Goal: Information Seeking & Learning: Find specific fact

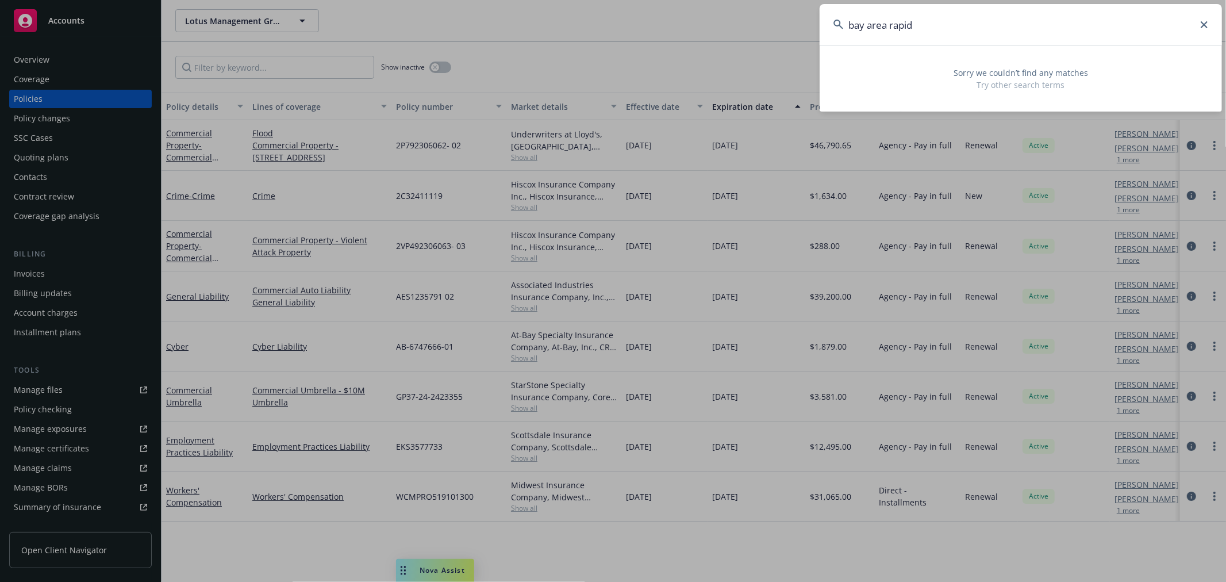
drag, startPoint x: 931, startPoint y: 26, endPoint x: 762, endPoint y: 26, distance: 168.9
click at [762, 26] on div "bay area rapid Sorry we couldn’t find any matches Try other search terms" at bounding box center [613, 291] width 1226 height 582
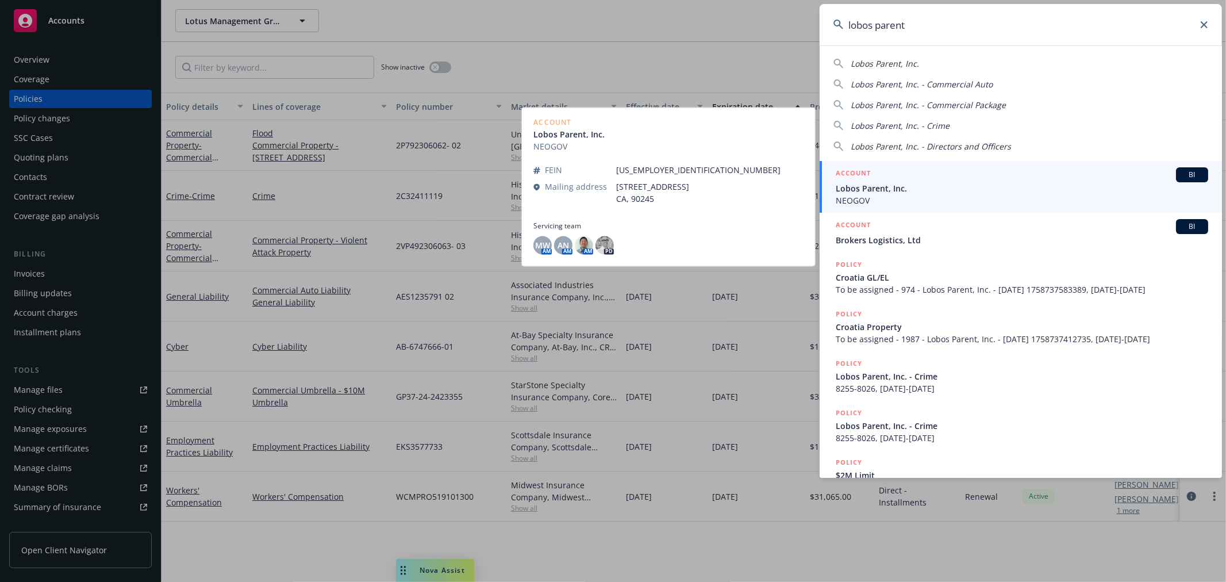
type input "lobos parent"
click at [914, 190] on span "Lobos Parent, Inc." at bounding box center [1021, 188] width 372 height 12
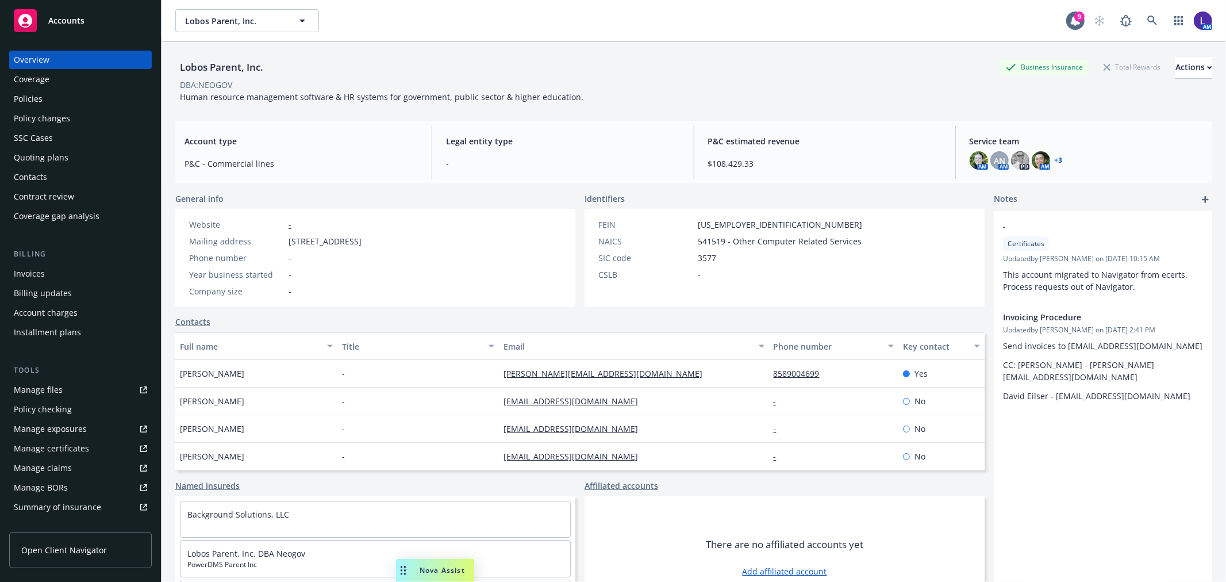
click at [78, 94] on div "Policies" at bounding box center [80, 99] width 133 height 18
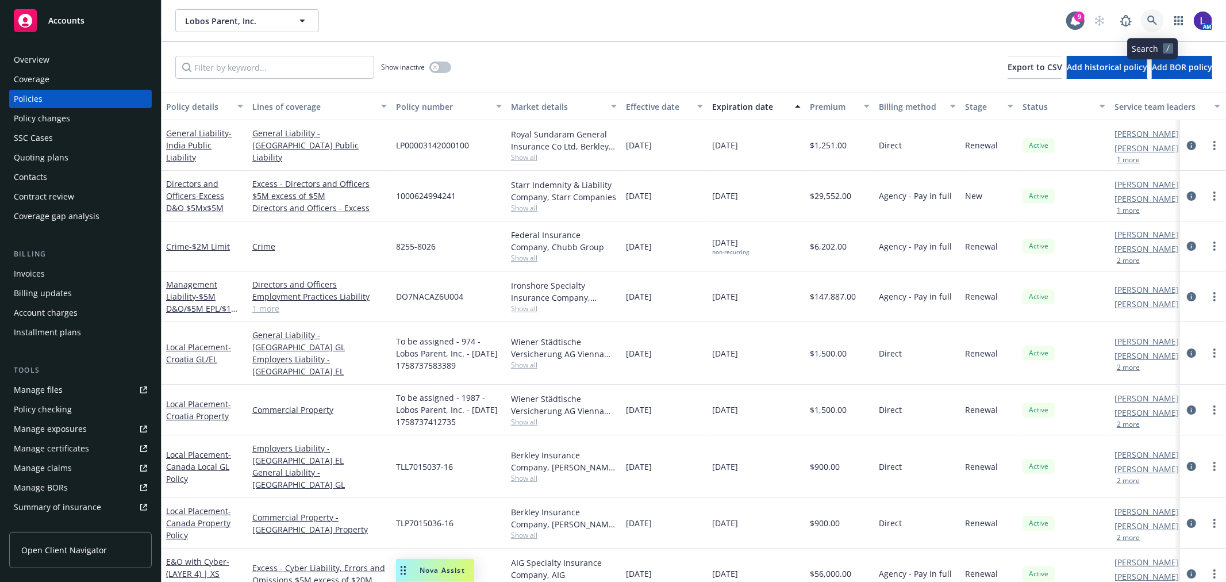
click at [1152, 14] on link at bounding box center [1152, 20] width 23 height 23
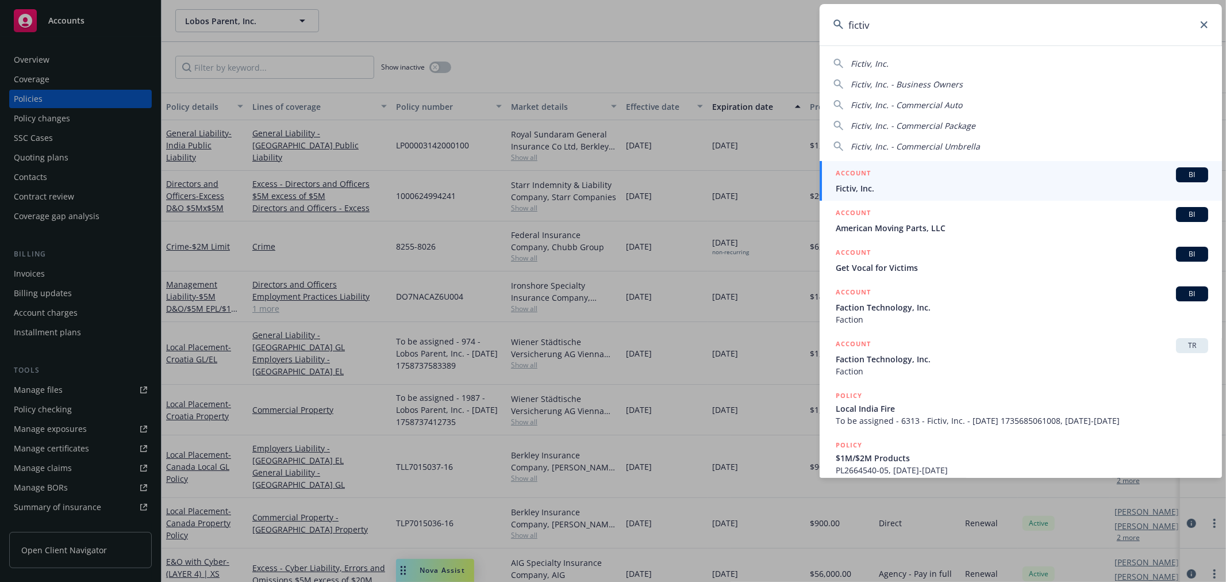
type input "fictiv"
click at [894, 182] on span "Fictiv, Inc." at bounding box center [1021, 188] width 372 height 12
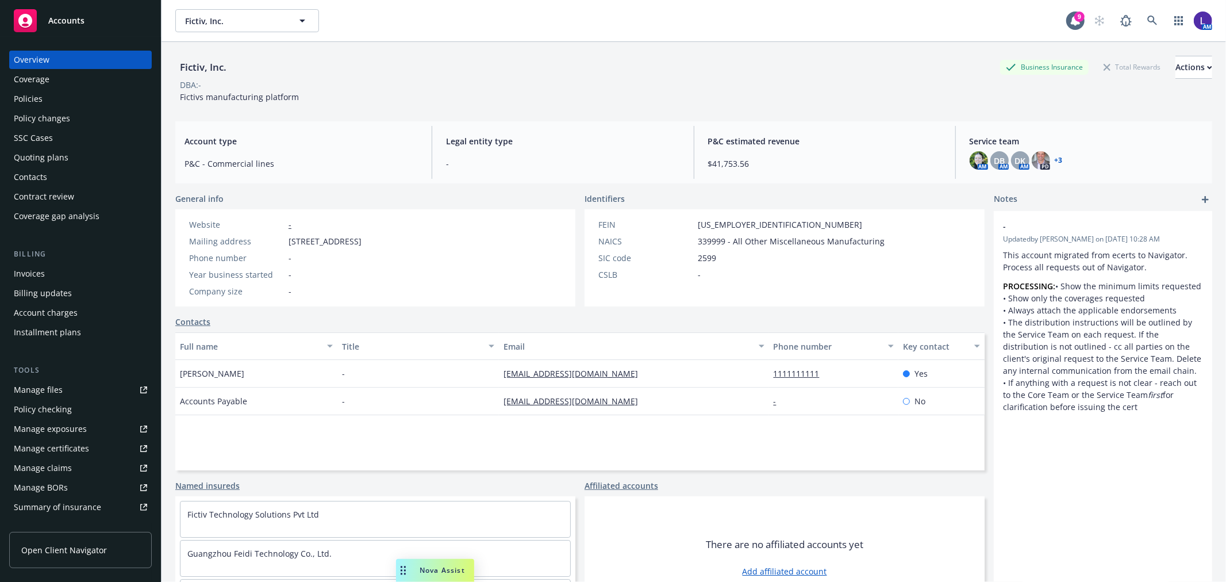
click at [38, 95] on div "Policies" at bounding box center [28, 99] width 29 height 18
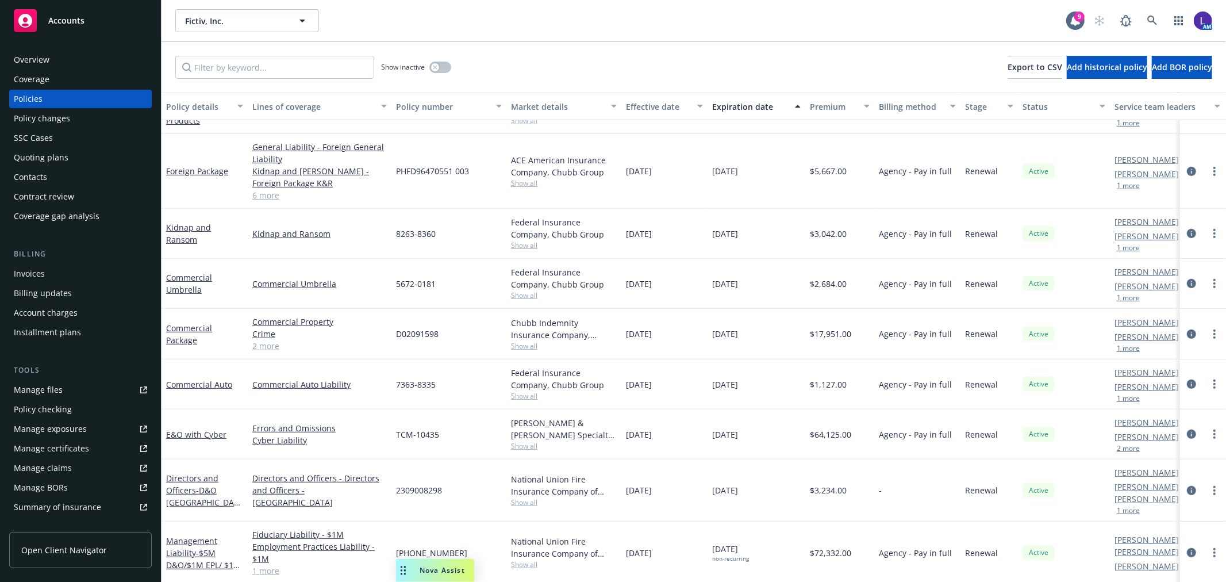
scroll to position [455, 0]
click at [1152, 17] on icon at bounding box center [1152, 21] width 10 height 10
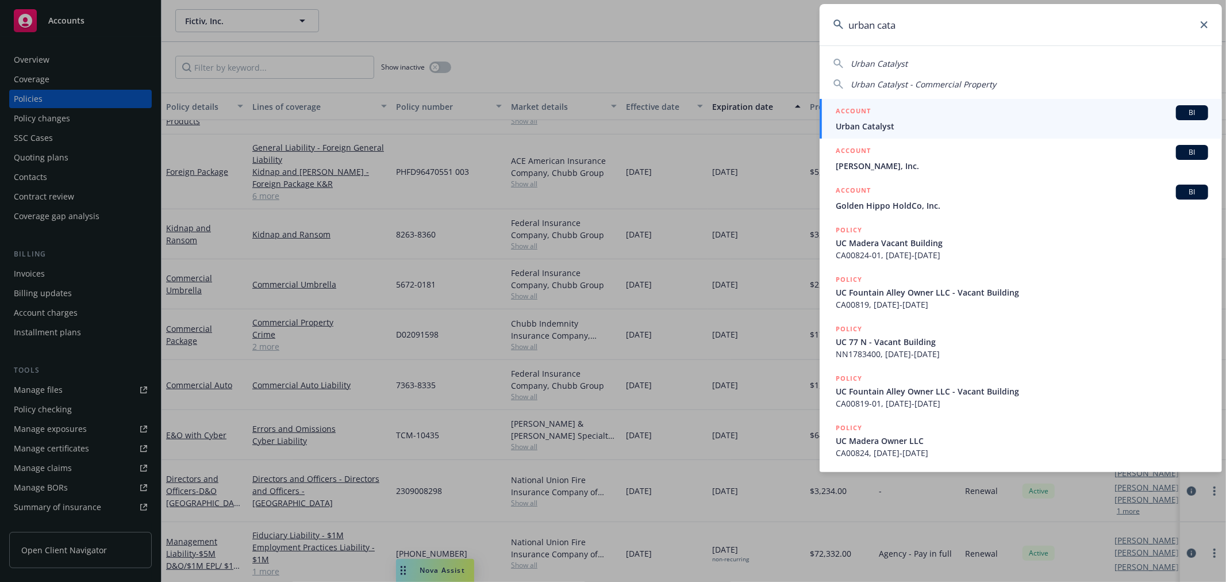
type input "urban cata"
click at [914, 117] on div "ACCOUNT BI" at bounding box center [1021, 112] width 372 height 15
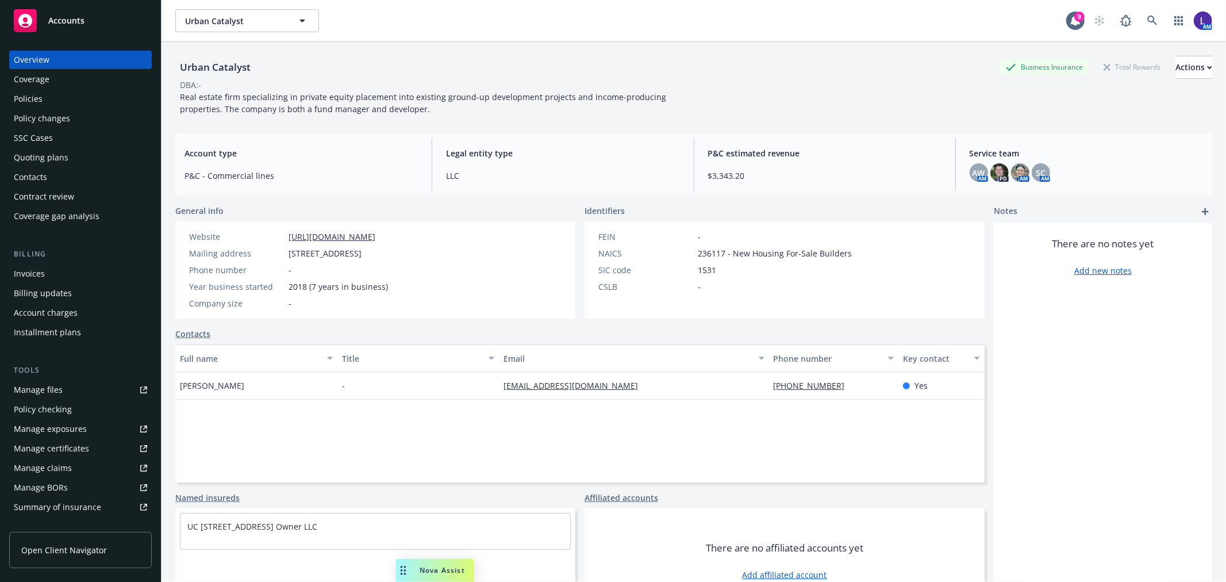
click at [41, 96] on div "Policies" at bounding box center [28, 99] width 29 height 18
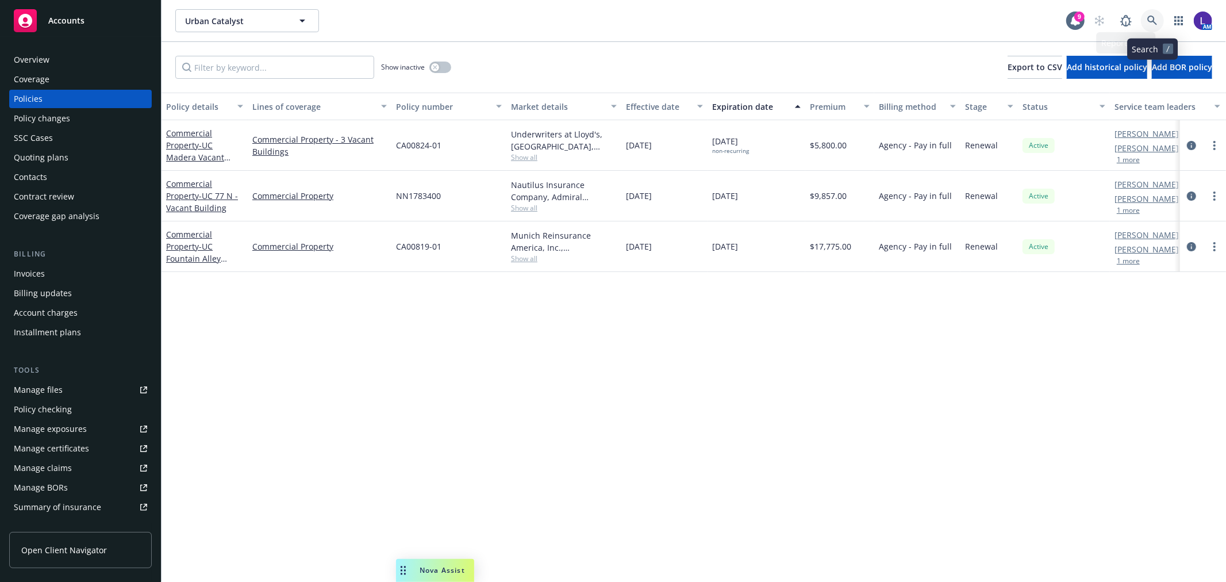
click at [1148, 21] on icon at bounding box center [1152, 21] width 10 height 10
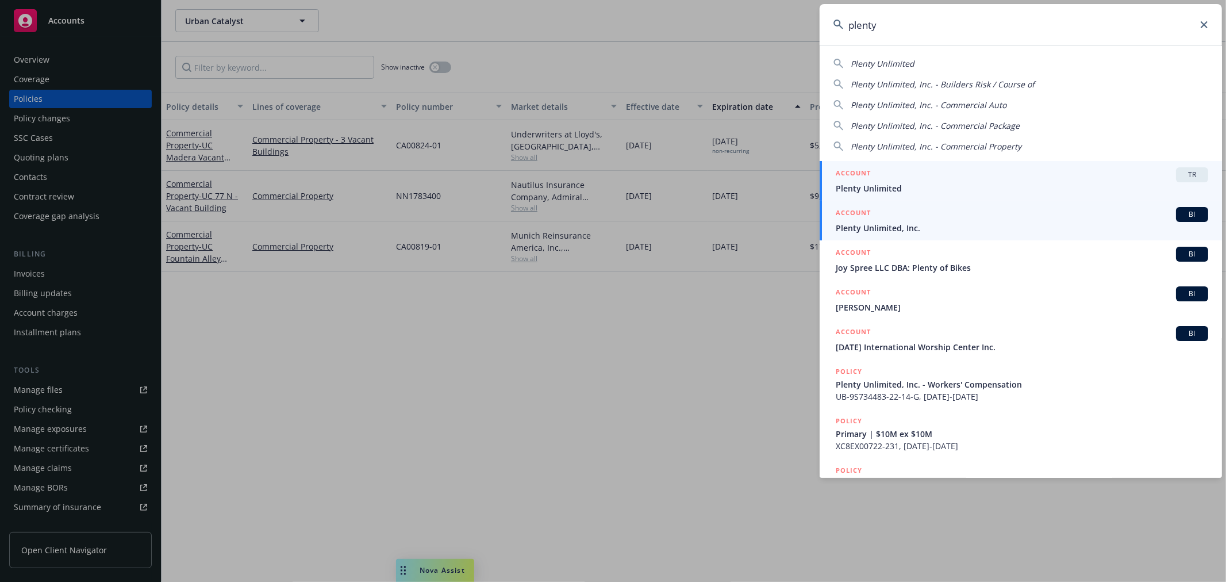
type input "plenty"
click at [891, 228] on span "Plenty Unlimited, Inc." at bounding box center [1021, 228] width 372 height 12
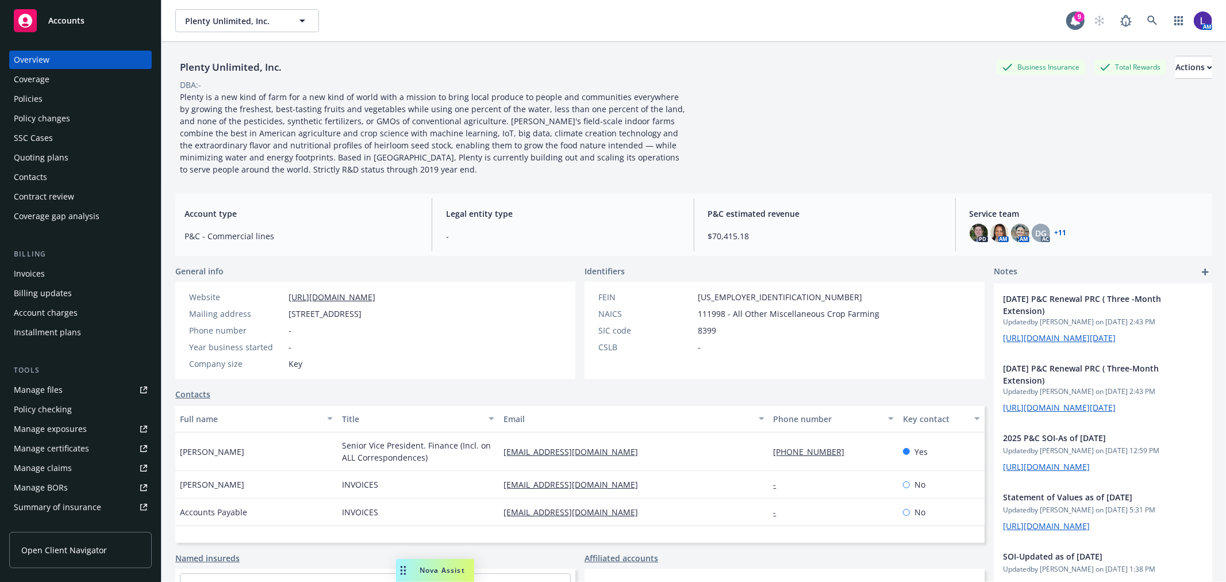
click at [30, 100] on div "Policies" at bounding box center [28, 99] width 29 height 18
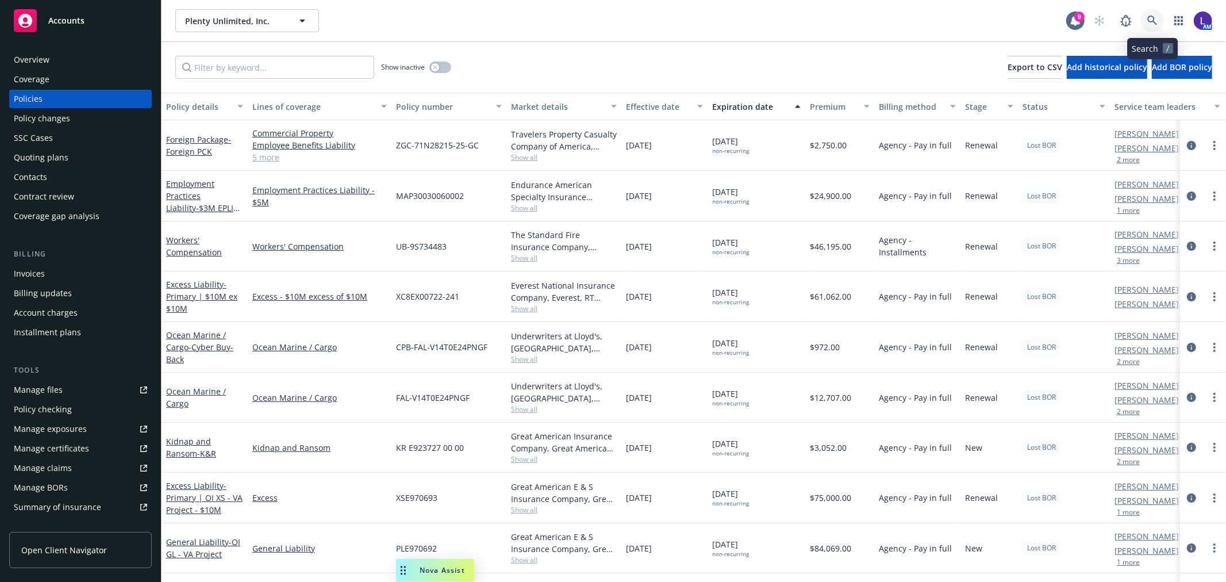
click at [1150, 18] on icon at bounding box center [1152, 21] width 10 height 10
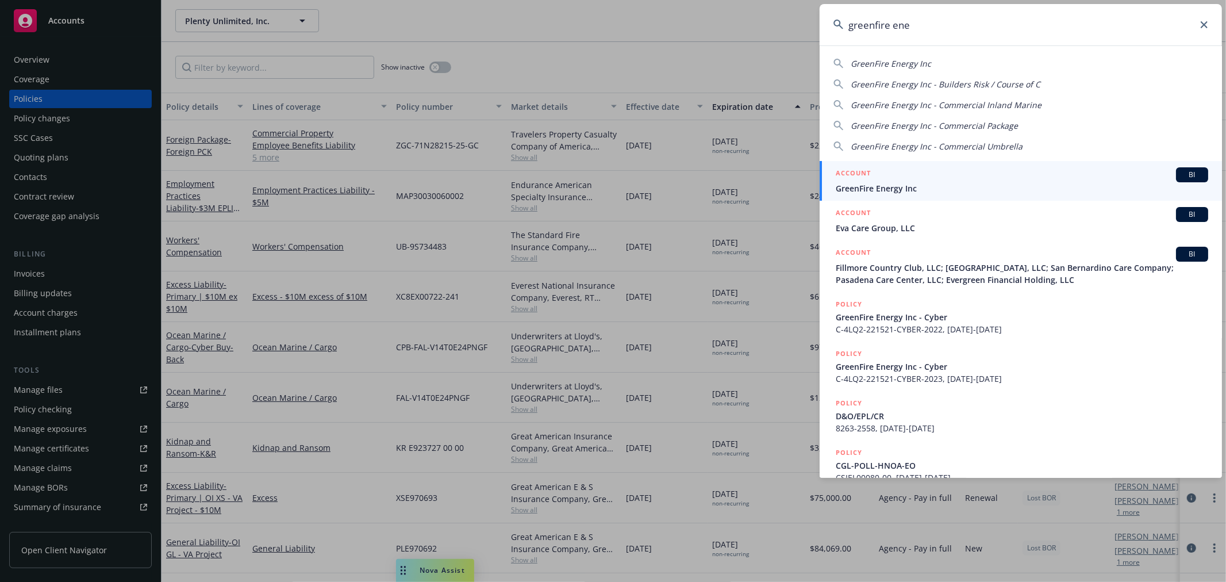
type input "greenfire ene"
click at [872, 179] on div "ACCOUNT BI" at bounding box center [1021, 174] width 372 height 15
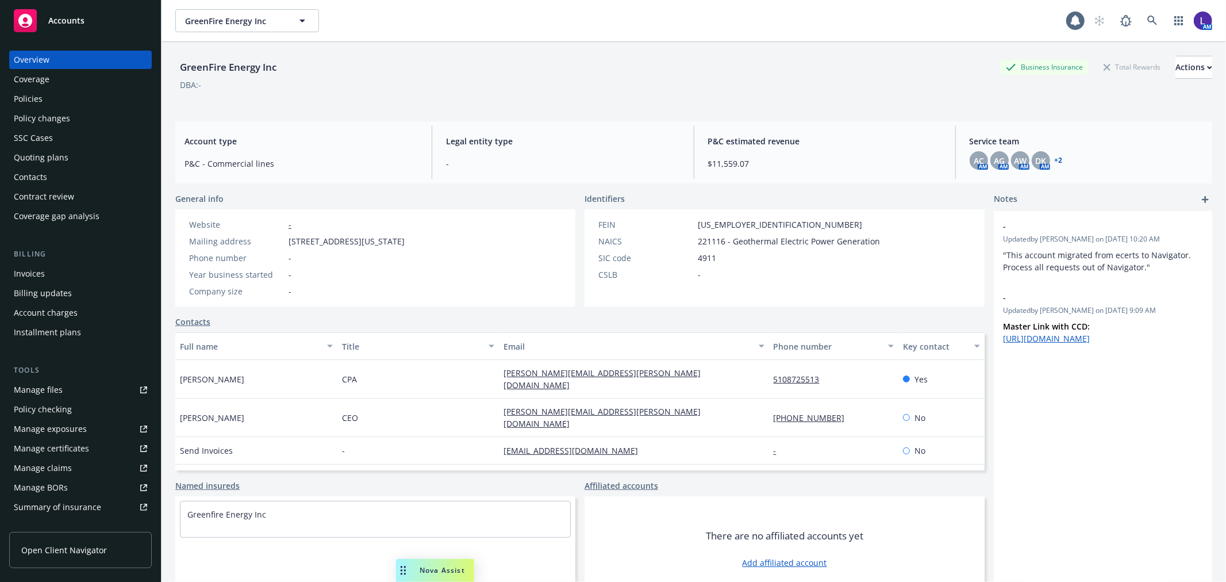
click at [33, 94] on div "Policies" at bounding box center [28, 99] width 29 height 18
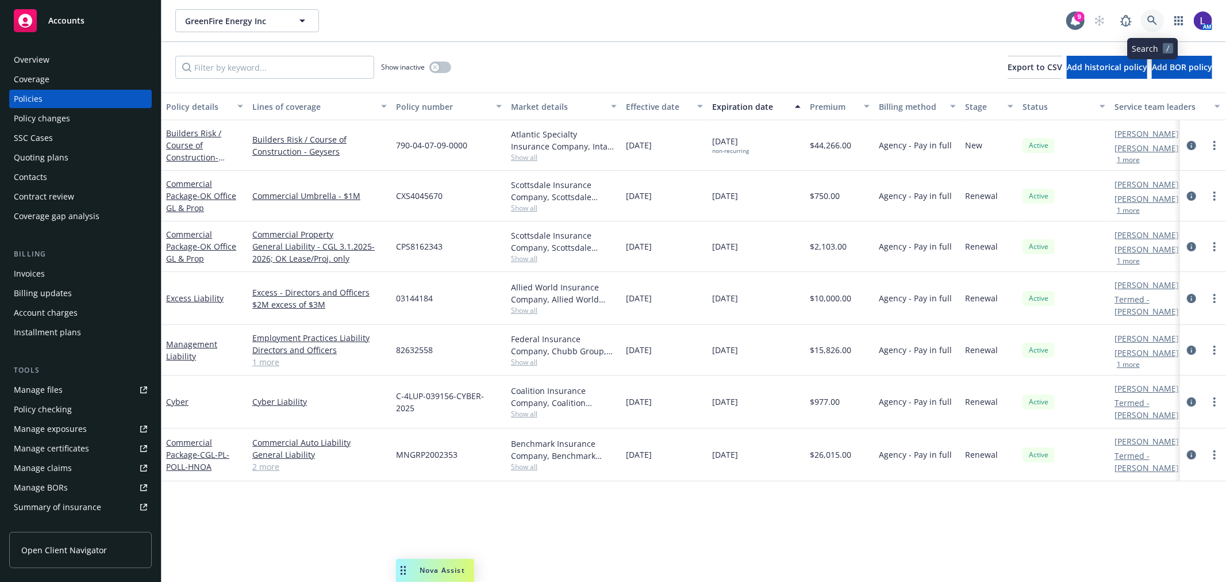
click at [1152, 20] on icon at bounding box center [1152, 21] width 10 height 10
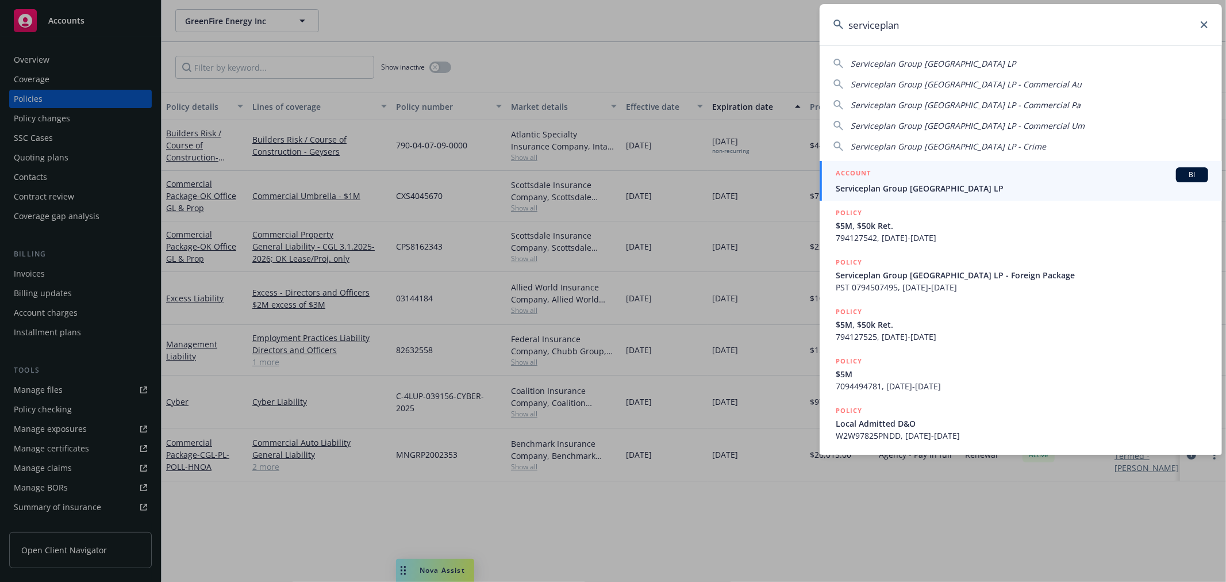
type input "serviceplan"
click at [908, 184] on span "Serviceplan Group North America LP" at bounding box center [1021, 188] width 372 height 12
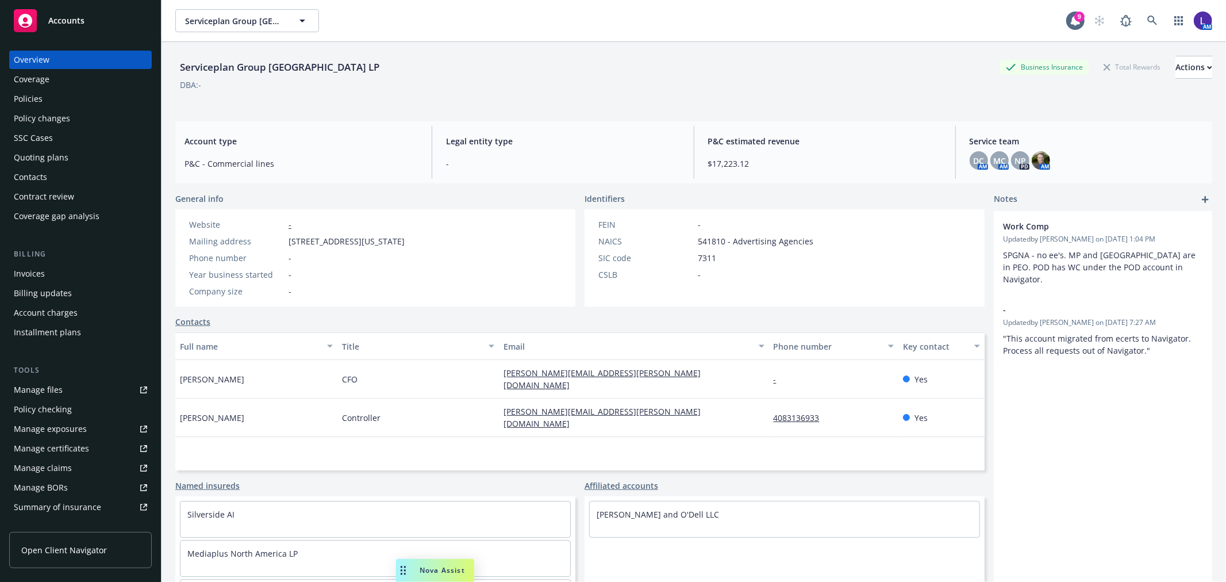
click at [30, 103] on div "Policies" at bounding box center [28, 99] width 29 height 18
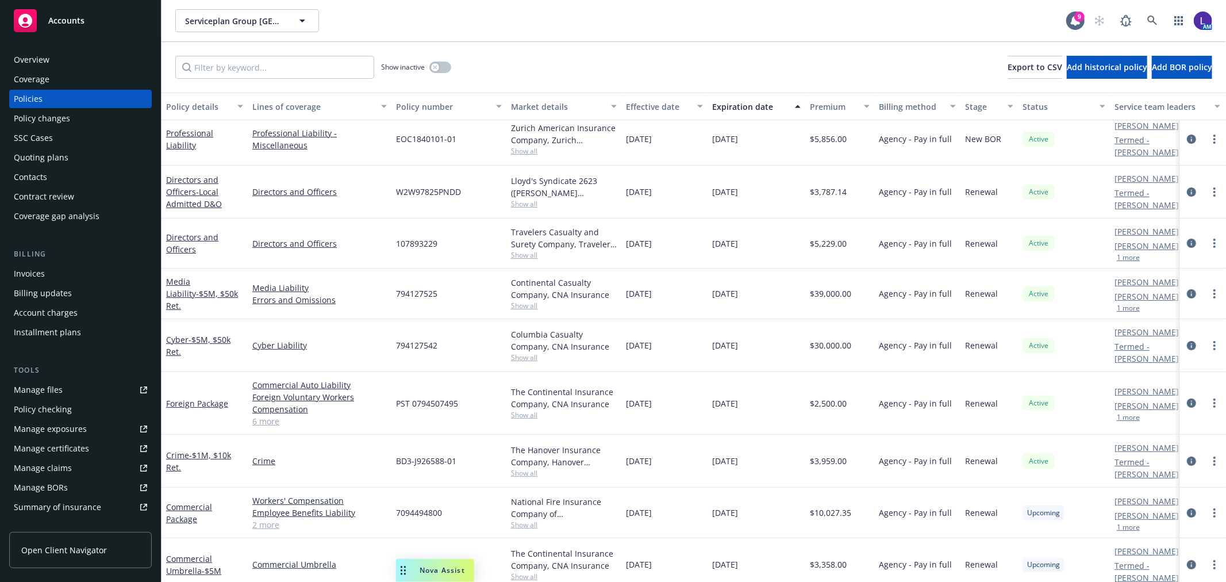
scroll to position [260, 0]
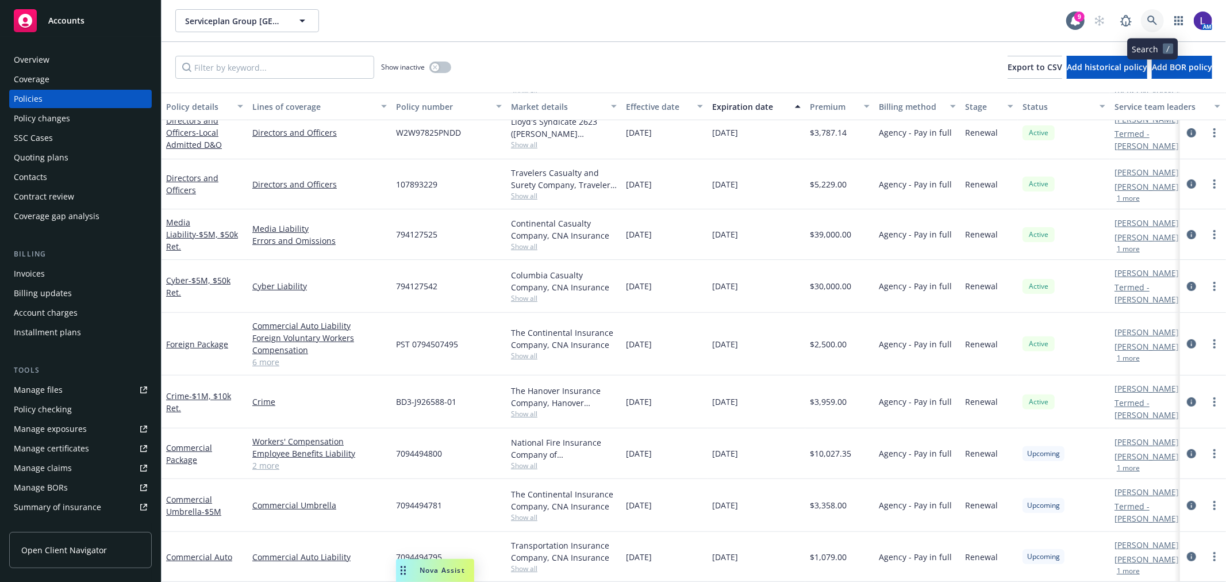
click at [1151, 21] on icon at bounding box center [1152, 21] width 10 height 10
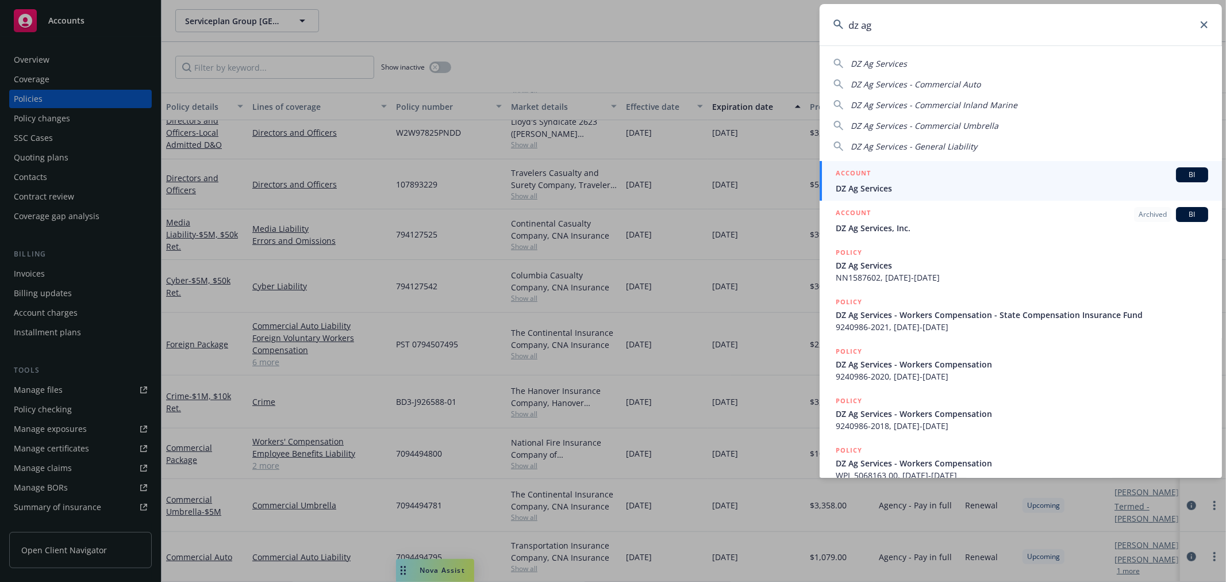
type input "dz ag"
click at [887, 180] on div "ACCOUNT BI" at bounding box center [1021, 174] width 372 height 15
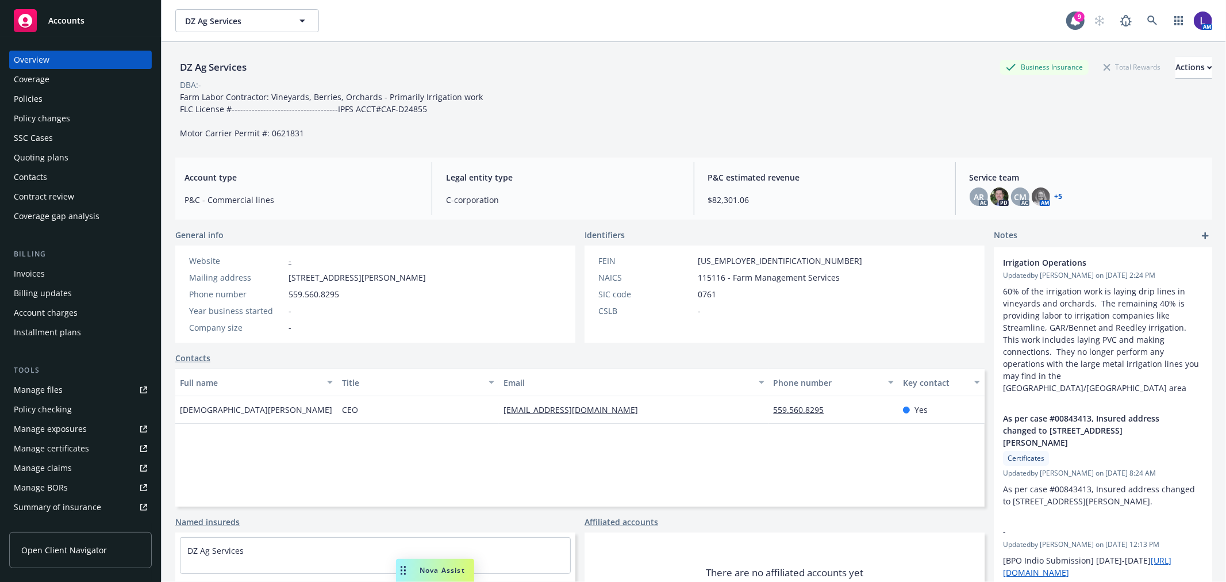
click at [53, 100] on div "Policies" at bounding box center [80, 99] width 133 height 18
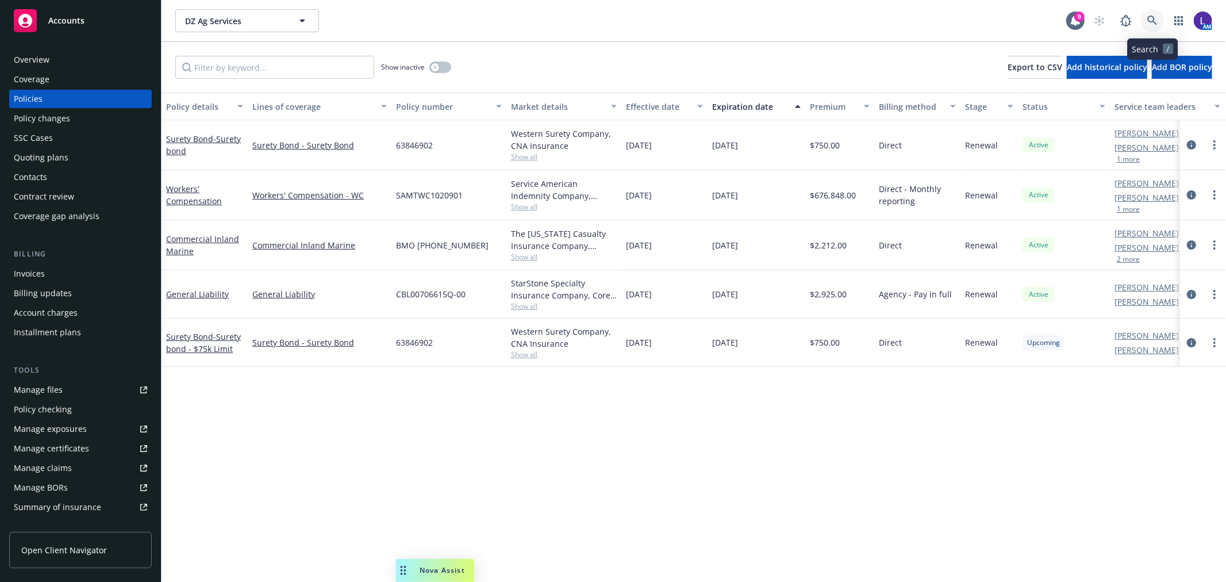
click at [1150, 20] on icon at bounding box center [1152, 21] width 10 height 10
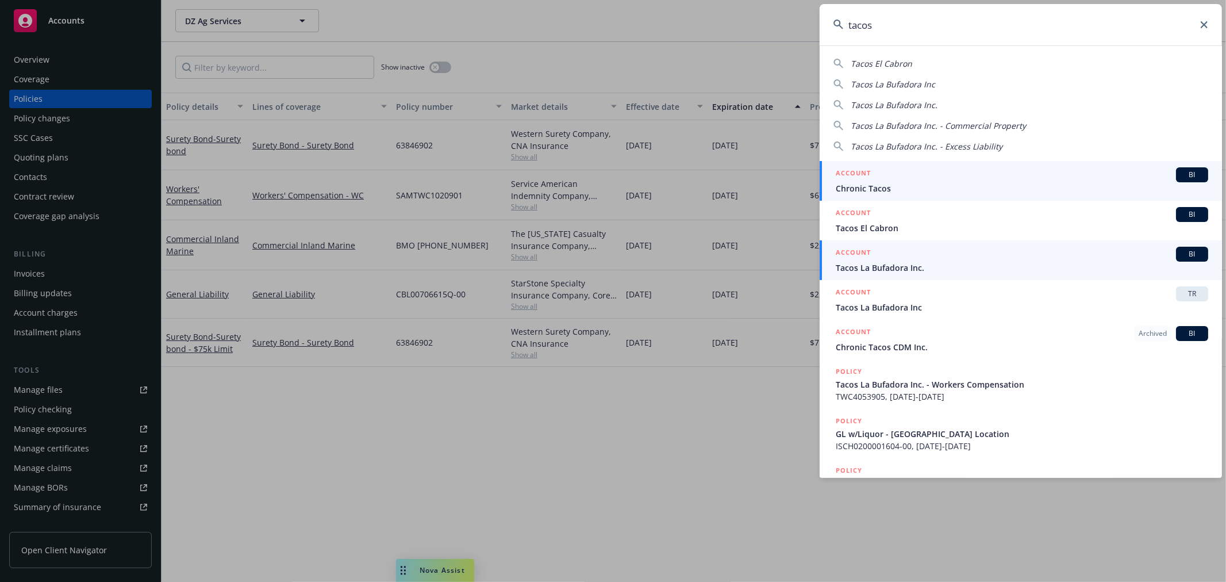
type input "tacos"
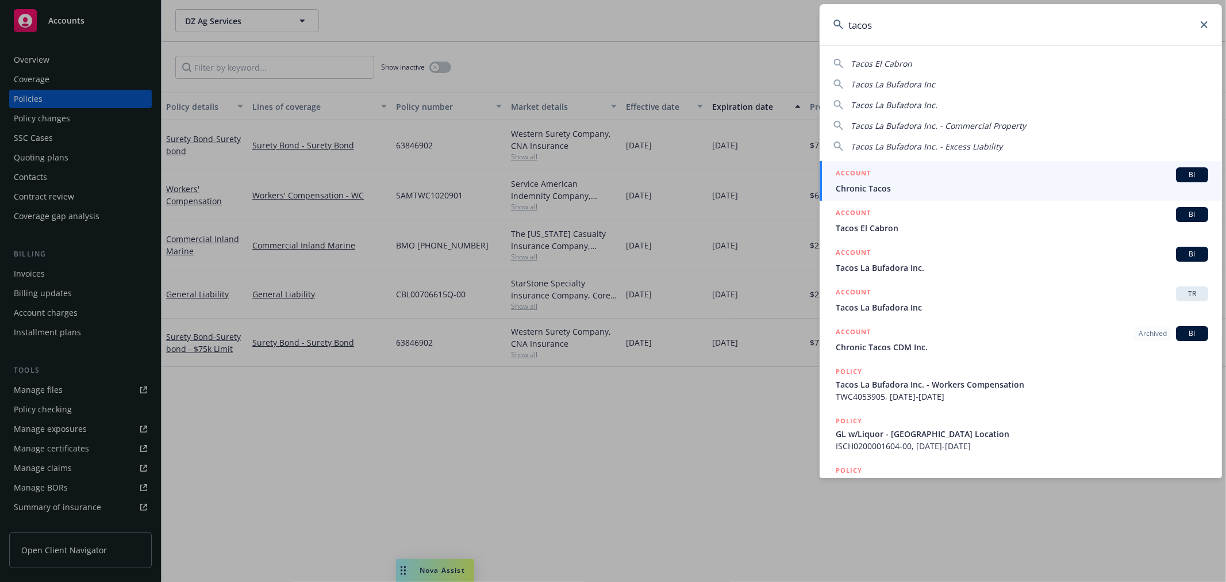
drag, startPoint x: 914, startPoint y: 259, endPoint x: 917, endPoint y: 244, distance: 15.2
click at [914, 259] on div "ACCOUNT BI" at bounding box center [1021, 254] width 372 height 15
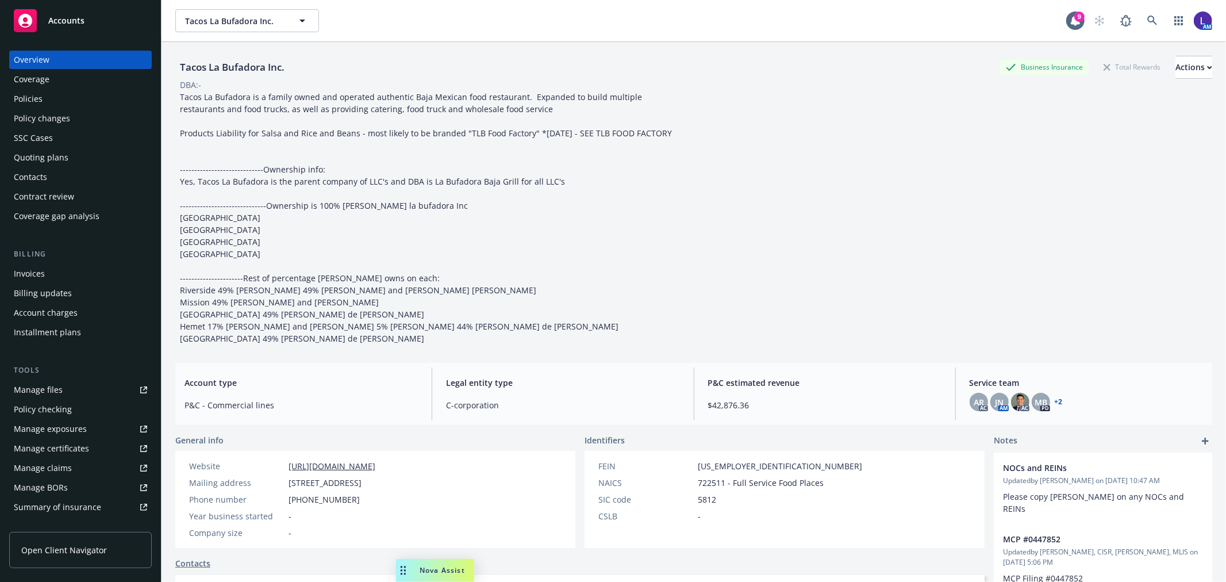
click at [26, 95] on div "Policies" at bounding box center [28, 99] width 29 height 18
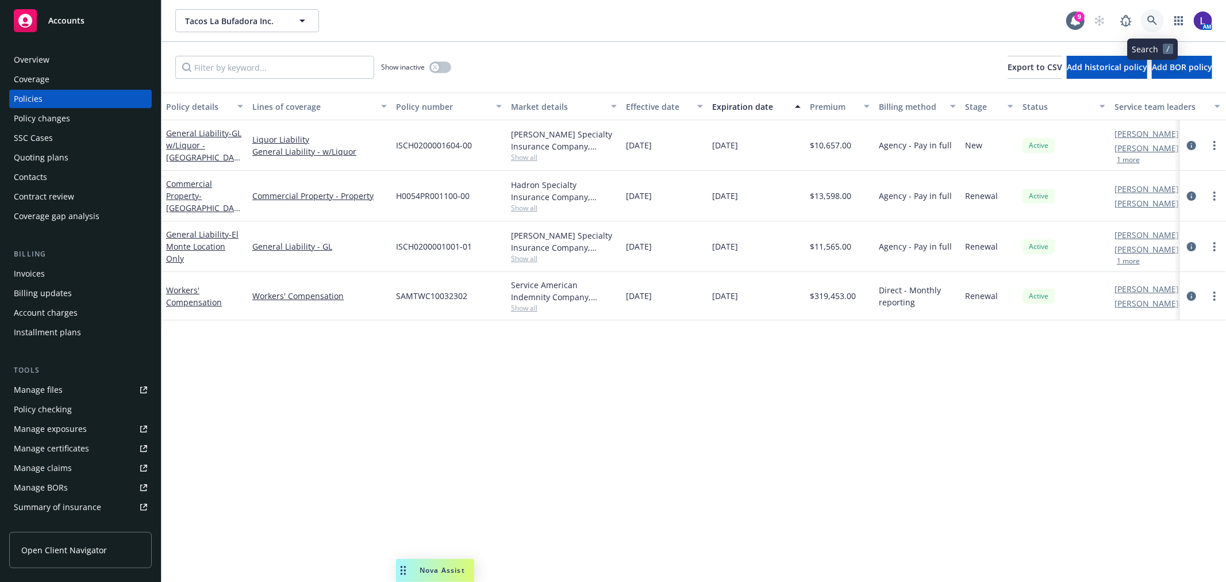
click at [1151, 23] on icon at bounding box center [1152, 21] width 10 height 10
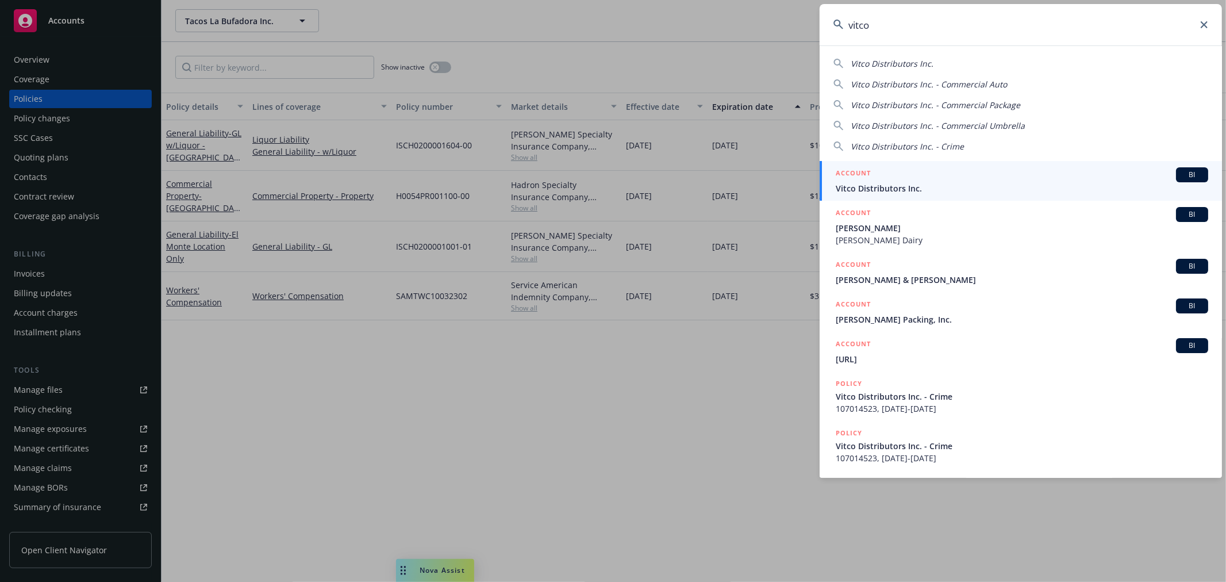
type input "vitco"
click at [871, 174] on div "ACCOUNT BI" at bounding box center [1021, 174] width 372 height 15
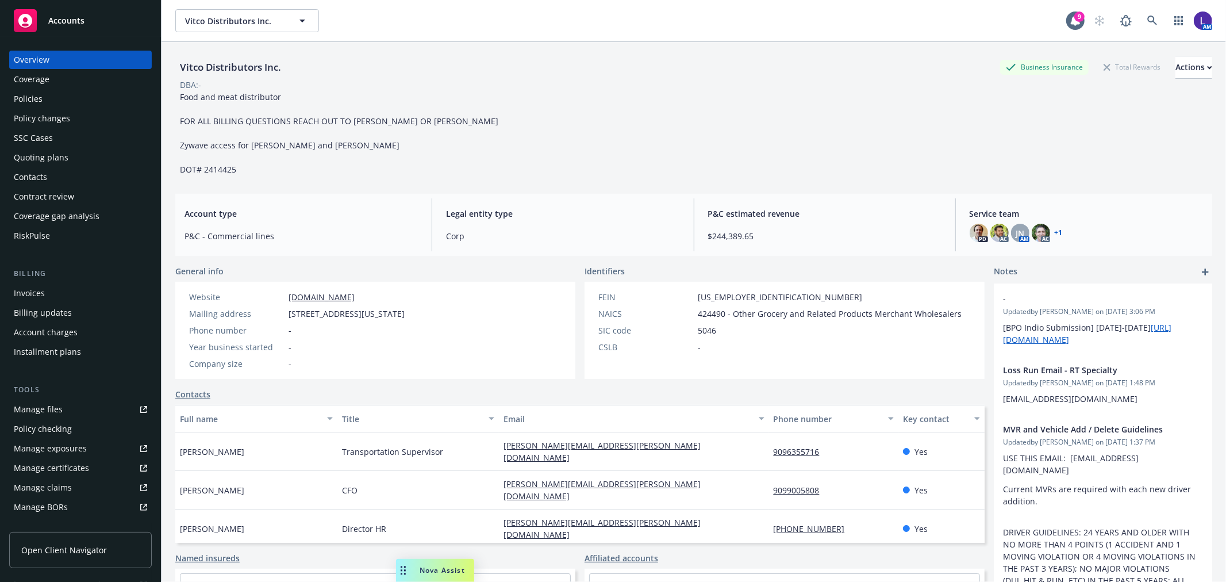
click at [48, 98] on div "Policies" at bounding box center [80, 99] width 133 height 18
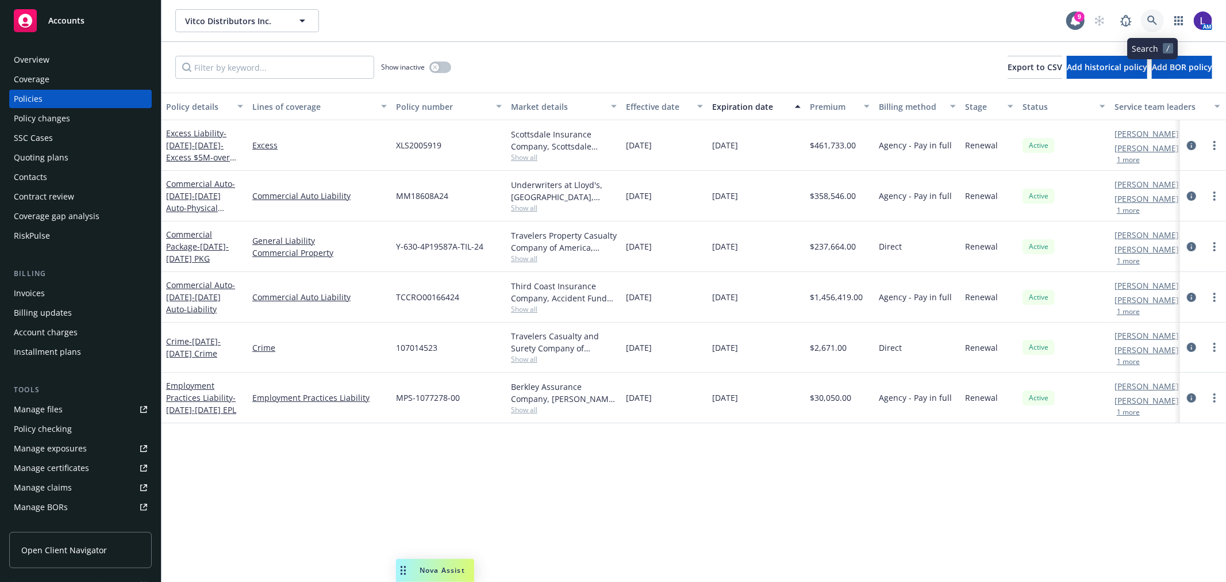
click at [1152, 14] on link at bounding box center [1152, 20] width 23 height 23
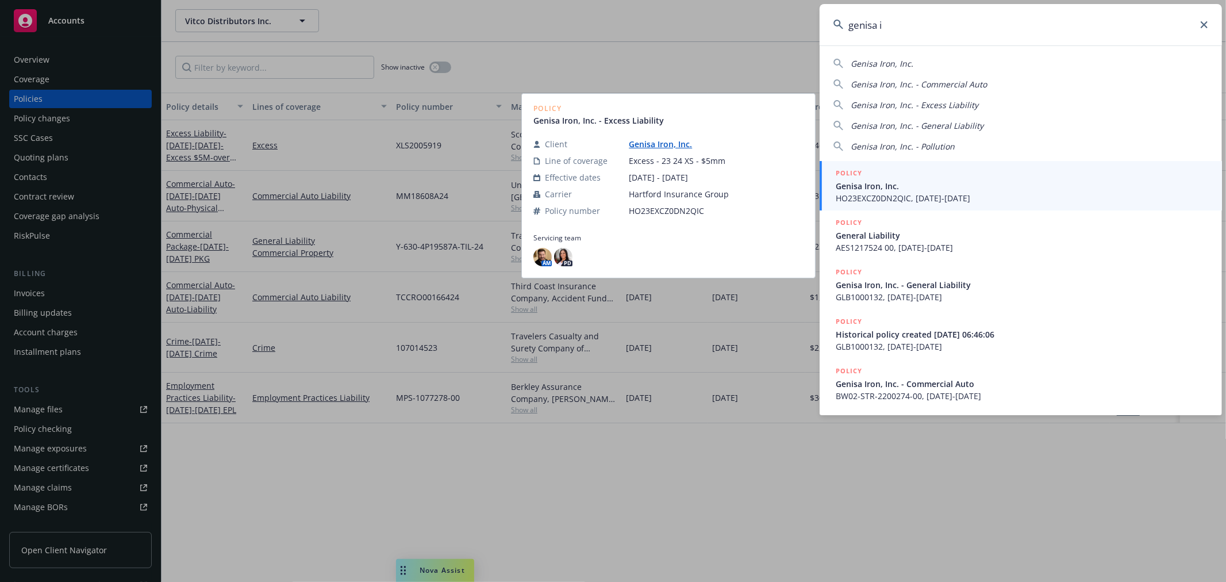
type input "genisa i"
click at [927, 178] on div "POLICY" at bounding box center [1021, 173] width 372 height 13
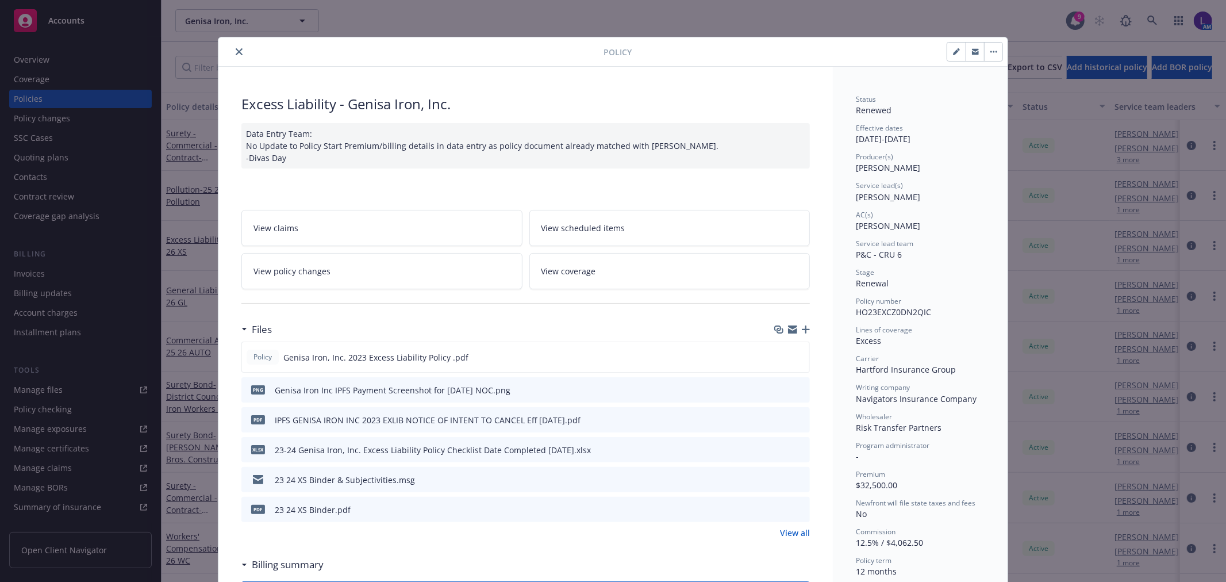
click at [236, 52] on icon "close" at bounding box center [239, 51] width 7 height 7
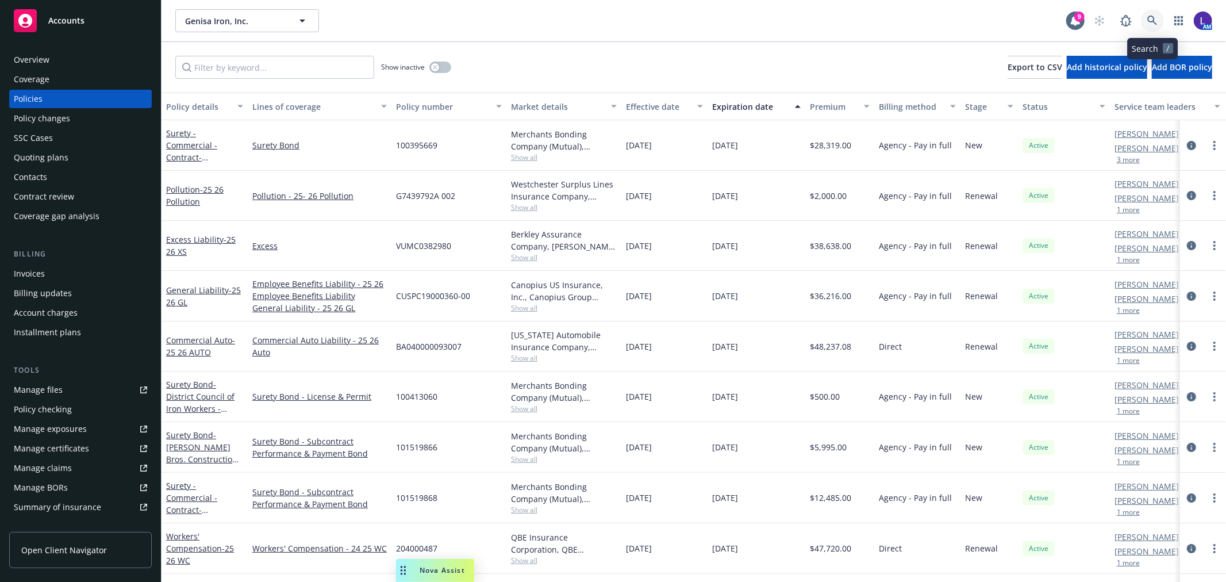
click at [1154, 18] on icon at bounding box center [1152, 21] width 10 height 10
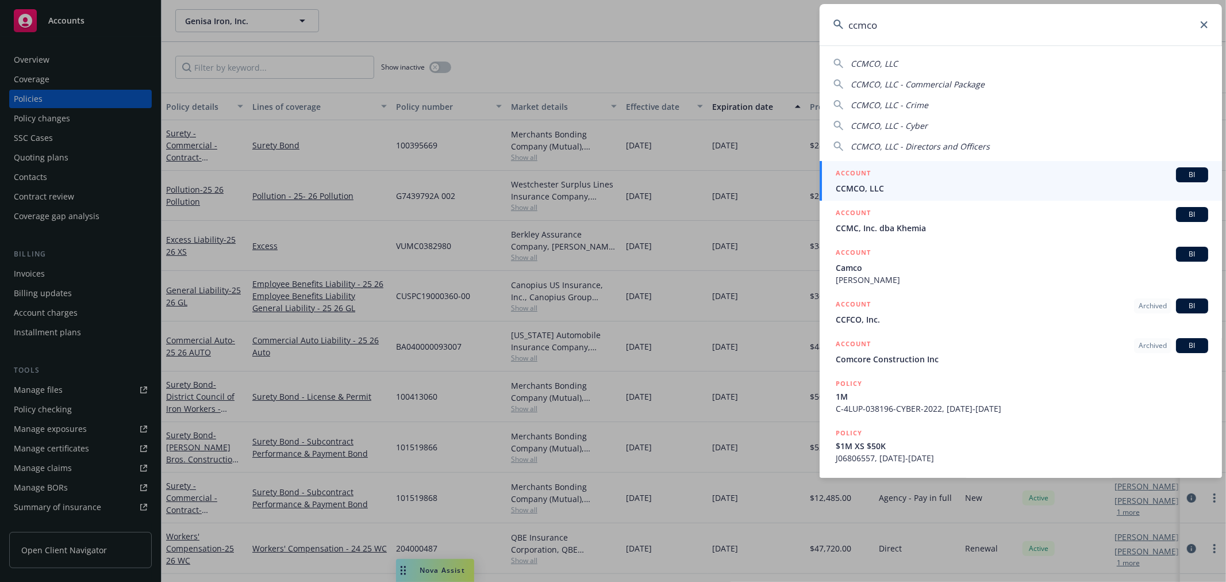
type input "ccmco"
click at [881, 186] on span "CCMCO, LLC" at bounding box center [1021, 188] width 372 height 12
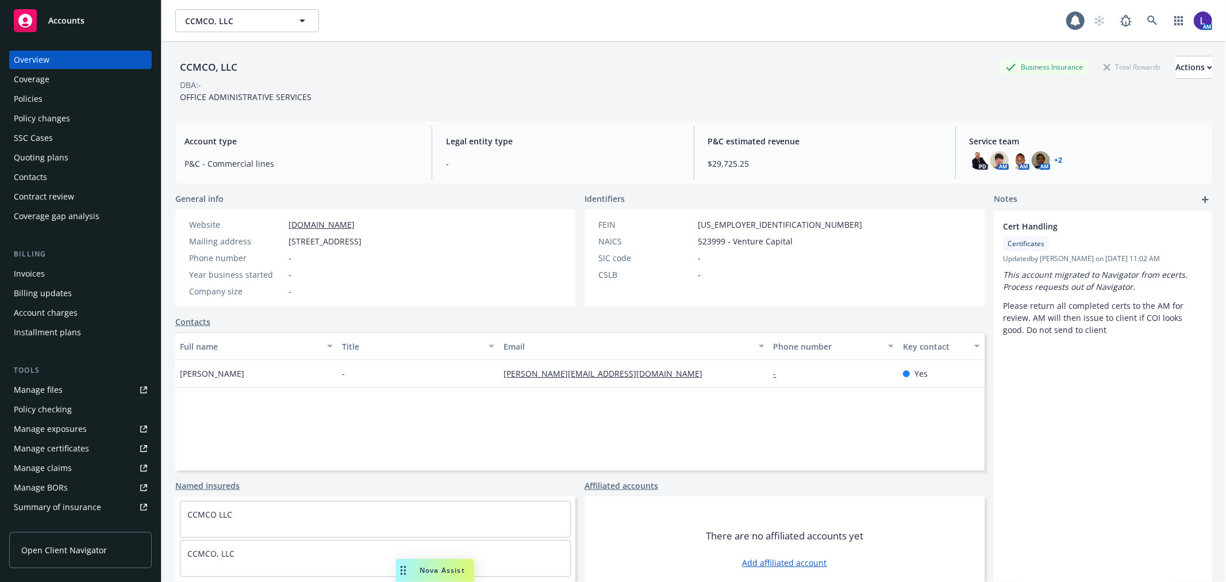
click at [82, 93] on div "Policies" at bounding box center [80, 99] width 133 height 18
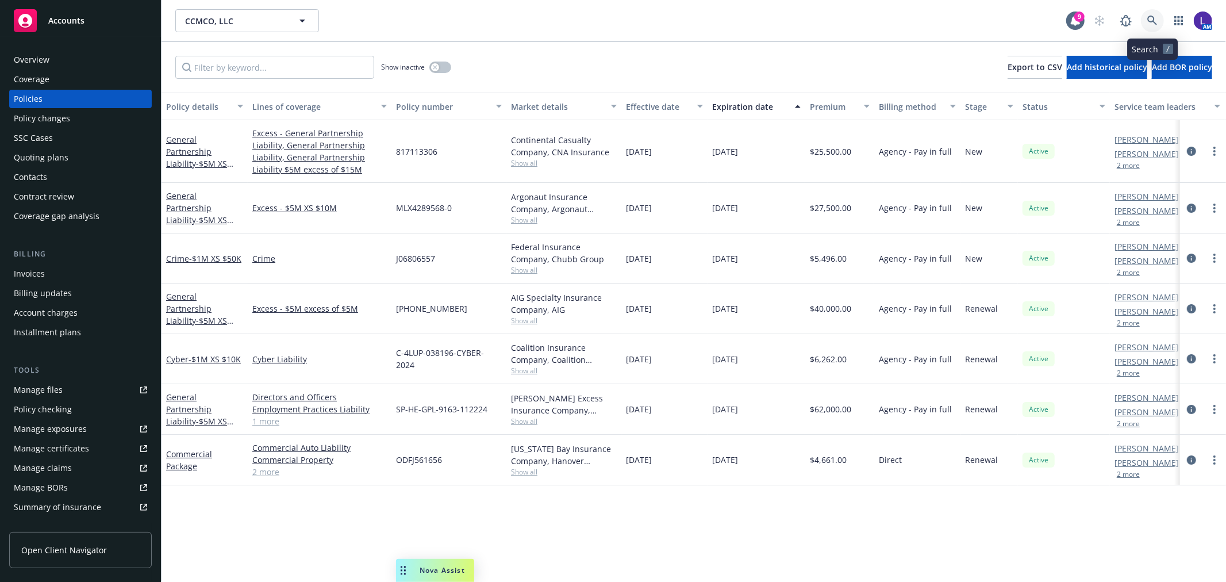
click at [1152, 17] on icon at bounding box center [1152, 21] width 10 height 10
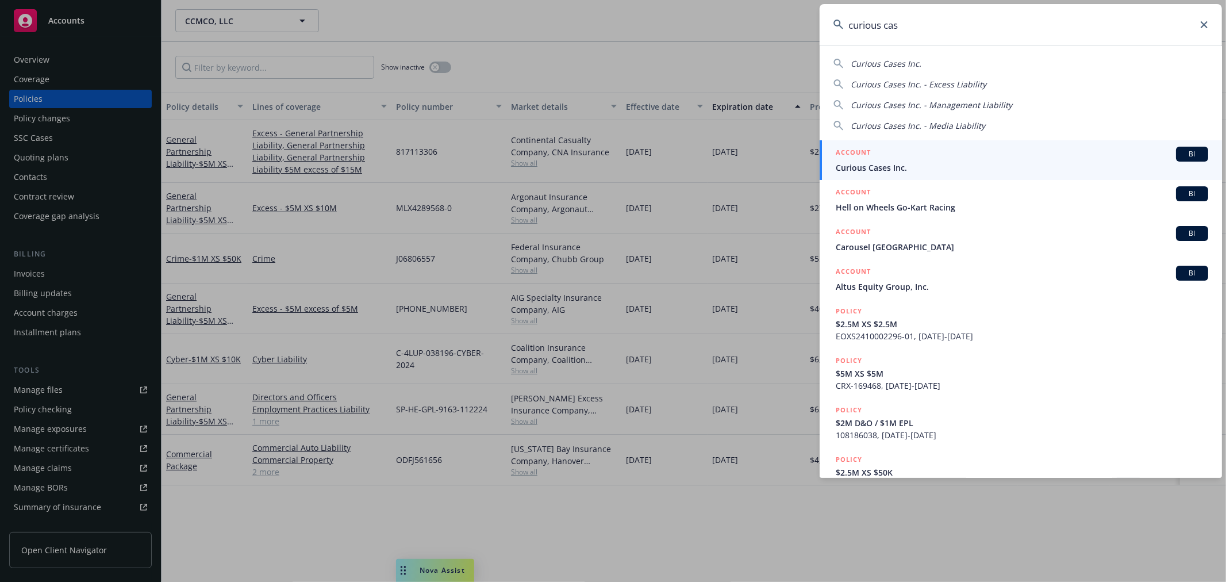
type input "curious cas"
click at [923, 159] on div "ACCOUNT BI" at bounding box center [1021, 154] width 372 height 15
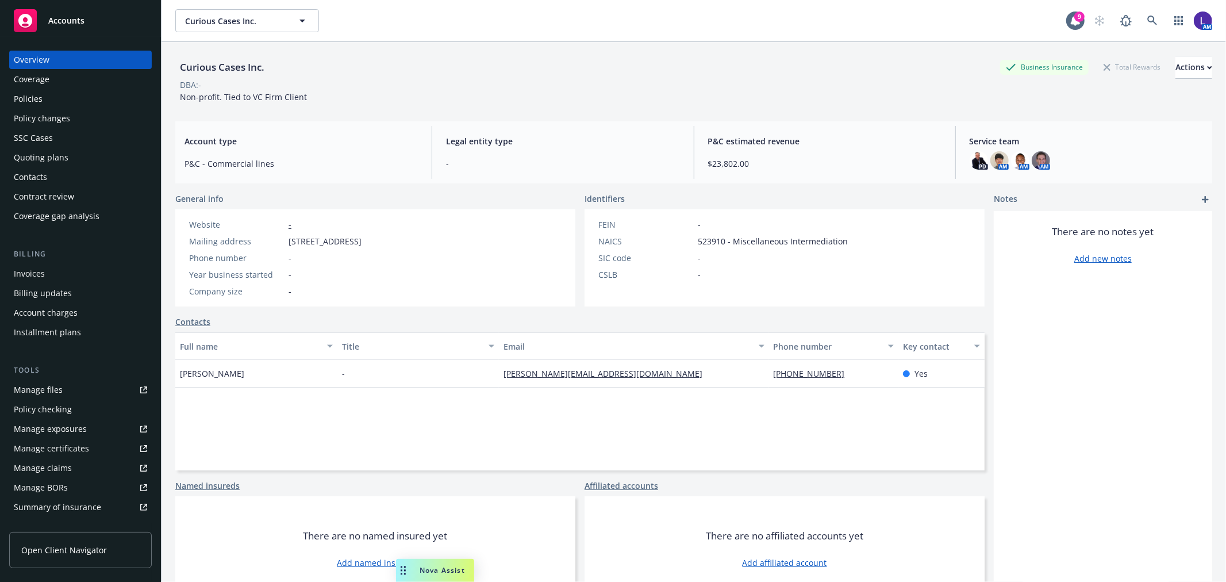
click at [31, 94] on div "Policies" at bounding box center [28, 99] width 29 height 18
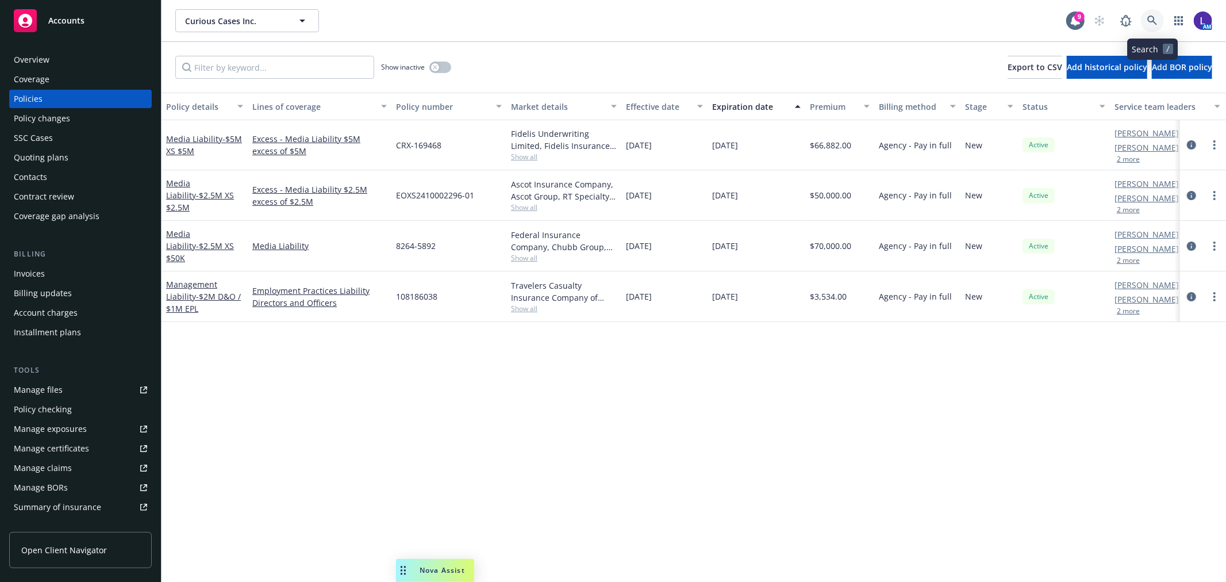
click at [1148, 21] on icon at bounding box center [1152, 21] width 10 height 10
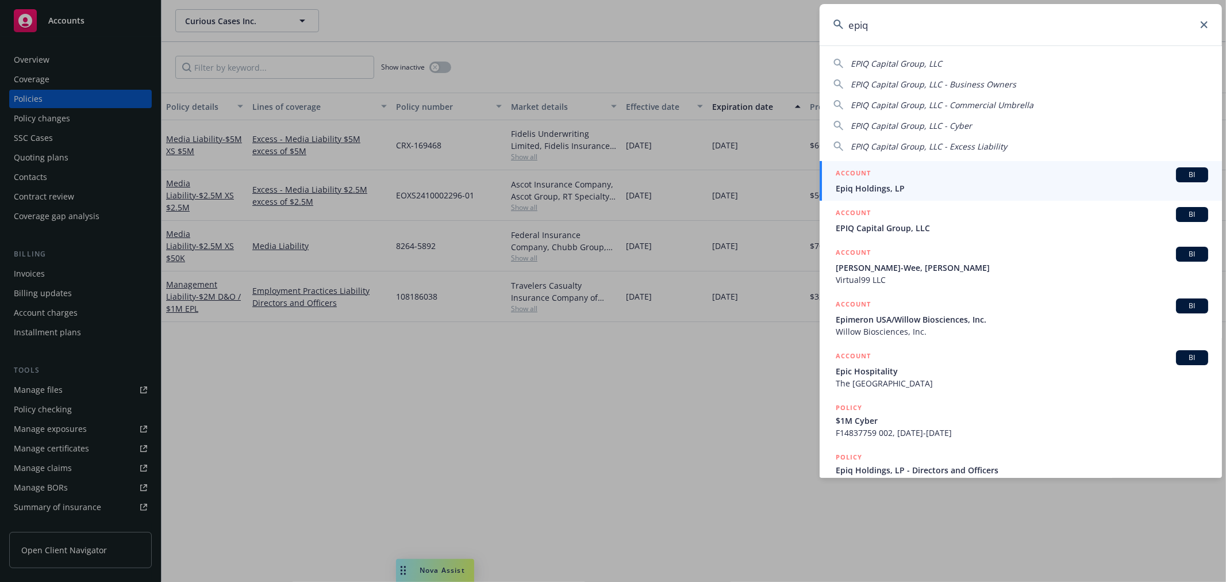
type input "epiq"
click at [908, 179] on div "ACCOUNT BI" at bounding box center [1021, 174] width 372 height 15
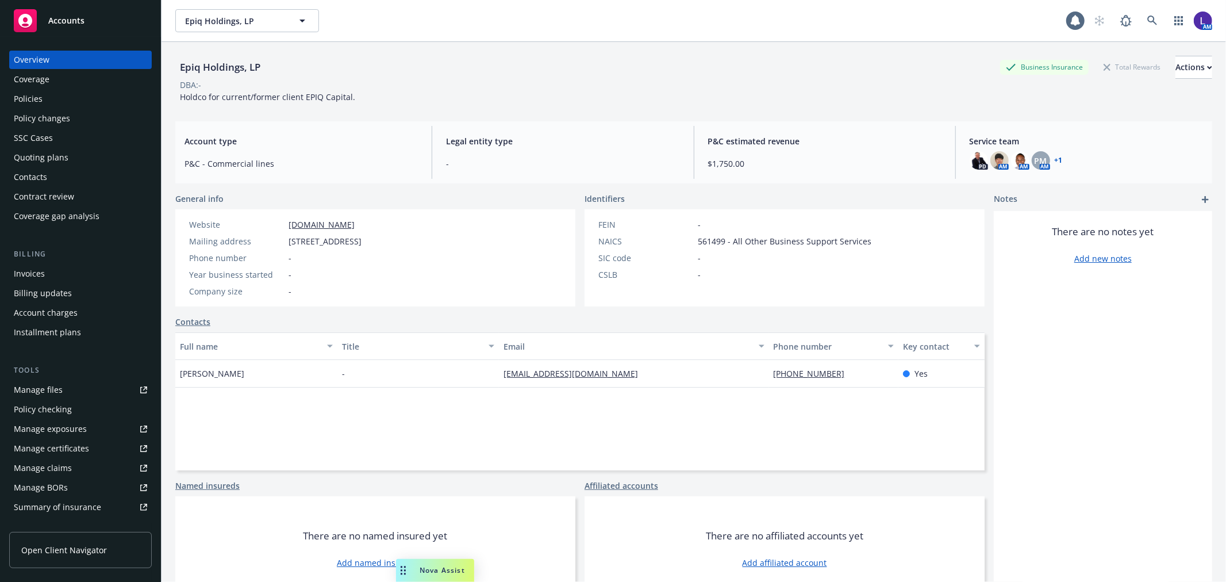
click at [20, 98] on div "Policies" at bounding box center [28, 99] width 29 height 18
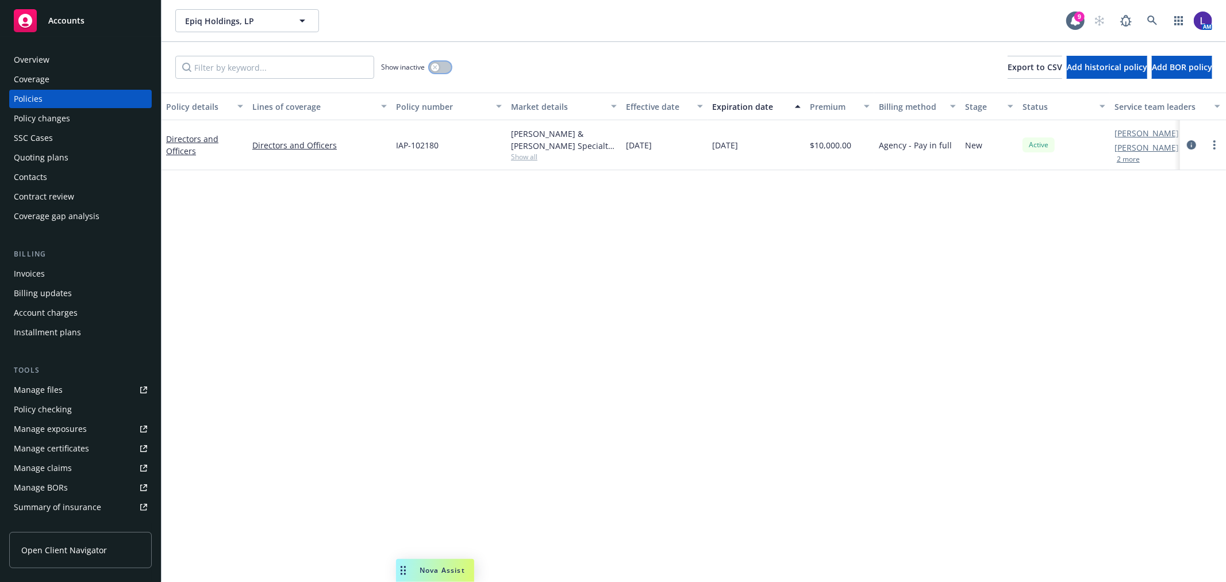
click at [438, 69] on div "button" at bounding box center [435, 67] width 8 height 8
click at [1148, 20] on icon at bounding box center [1152, 21] width 10 height 10
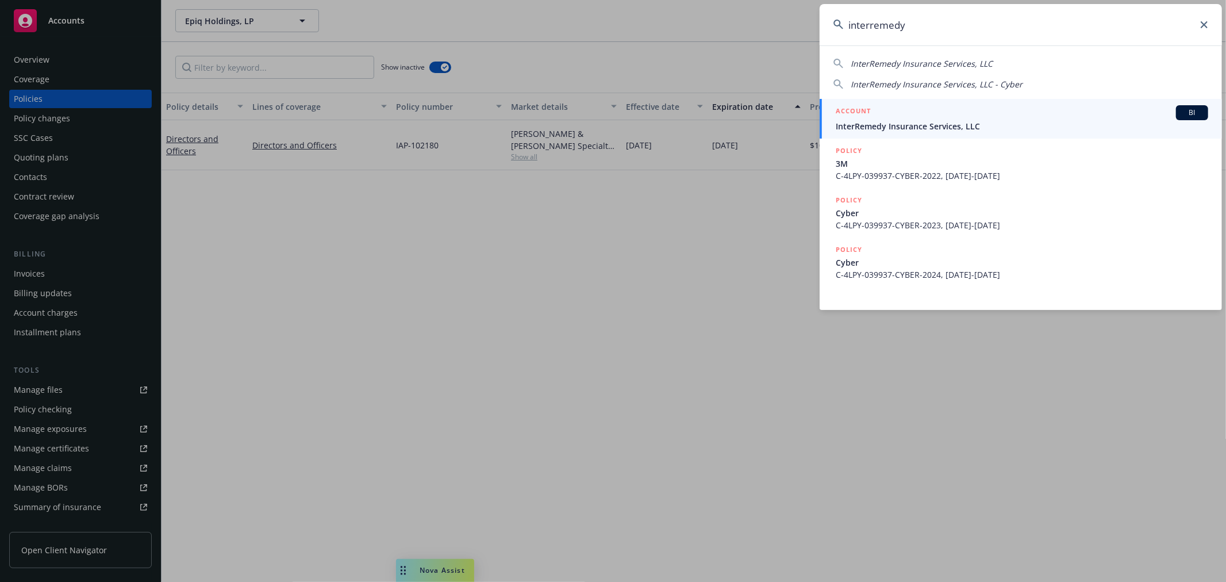
type input "interremedy"
click at [918, 119] on div "ACCOUNT BI" at bounding box center [1021, 112] width 372 height 15
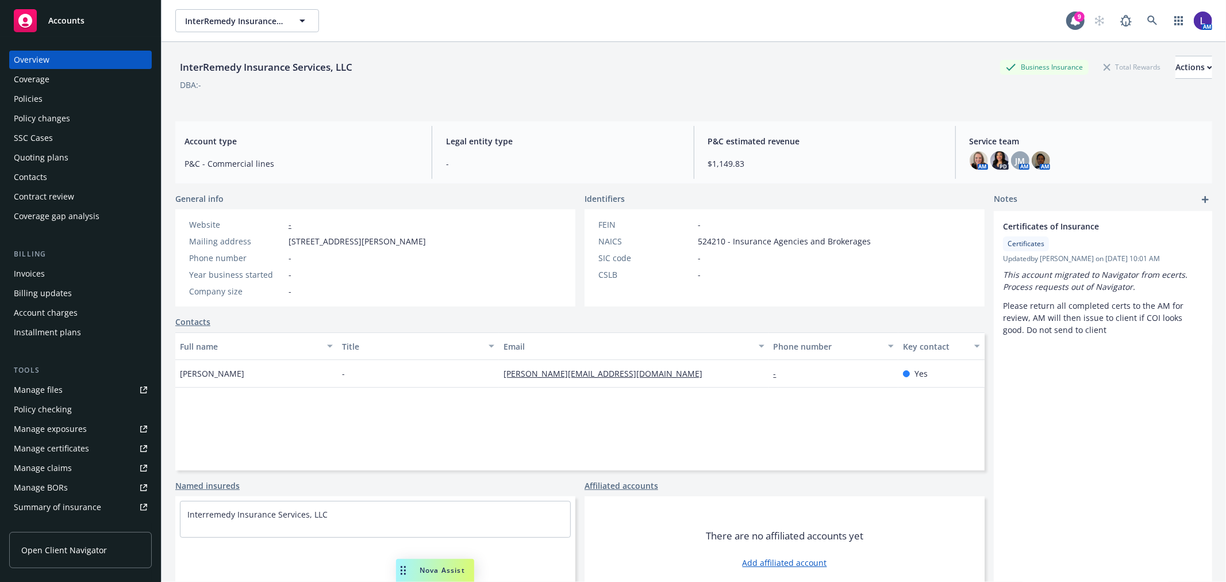
click at [44, 98] on div "Policies" at bounding box center [80, 99] width 133 height 18
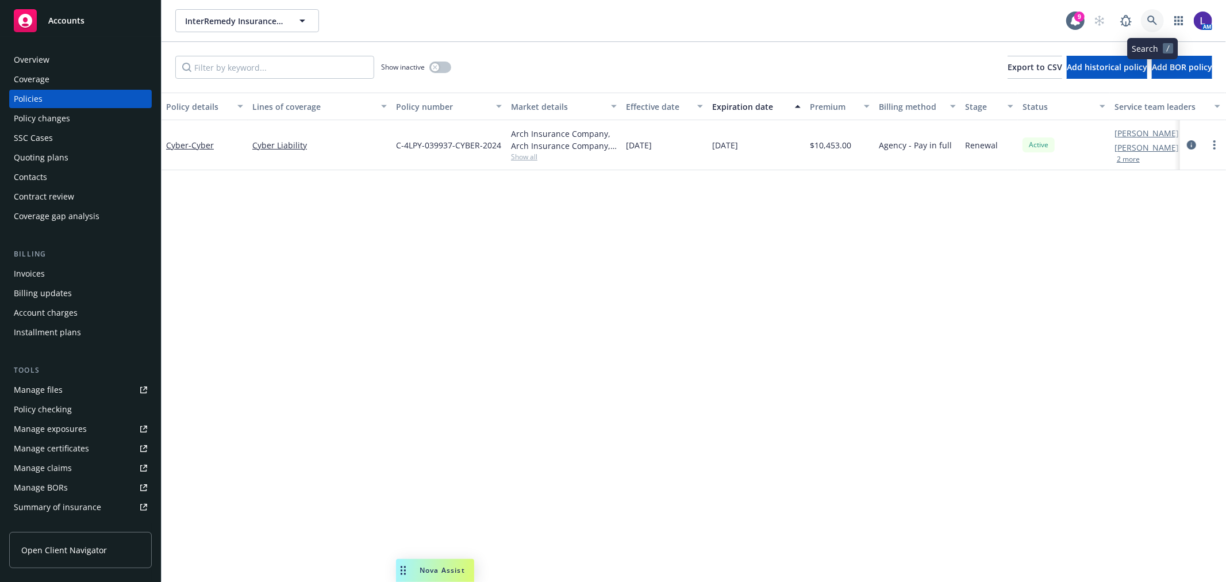
click at [1152, 16] on icon at bounding box center [1152, 21] width 10 height 10
click at [439, 69] on button "button" at bounding box center [440, 66] width 22 height 11
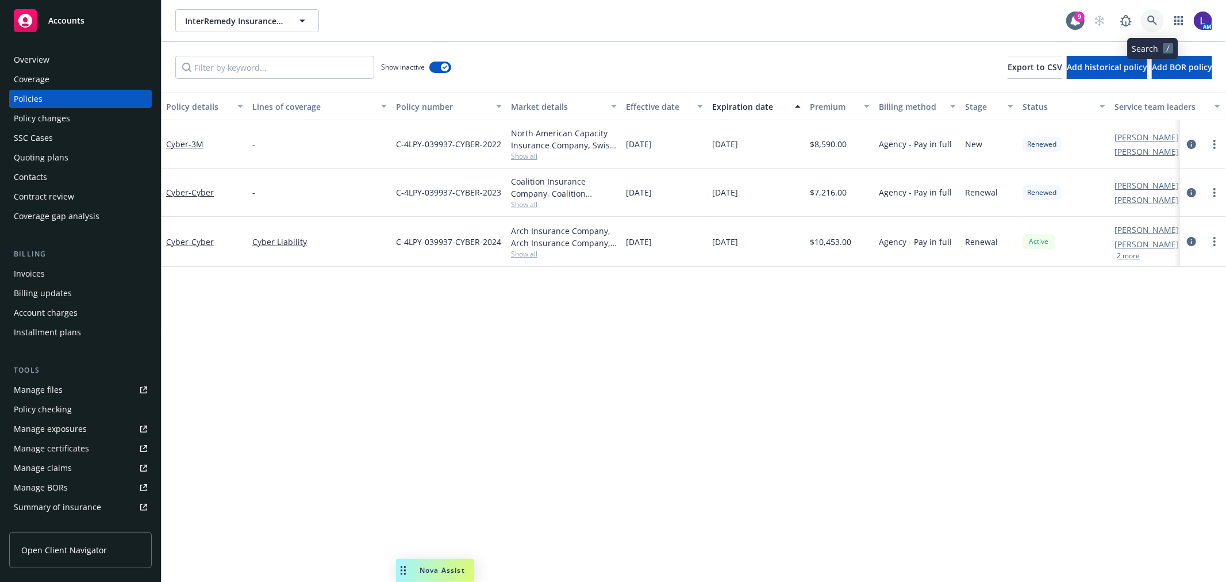
click at [1153, 16] on icon at bounding box center [1152, 21] width 10 height 10
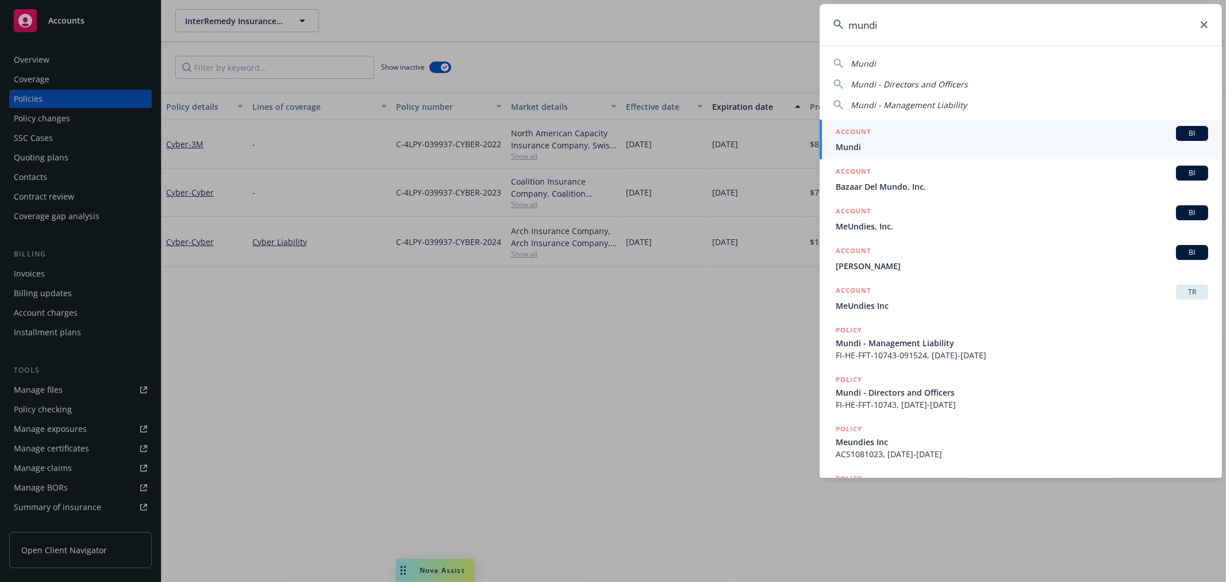
type input "mundi"
click at [922, 136] on div "ACCOUNT BI" at bounding box center [1021, 133] width 372 height 15
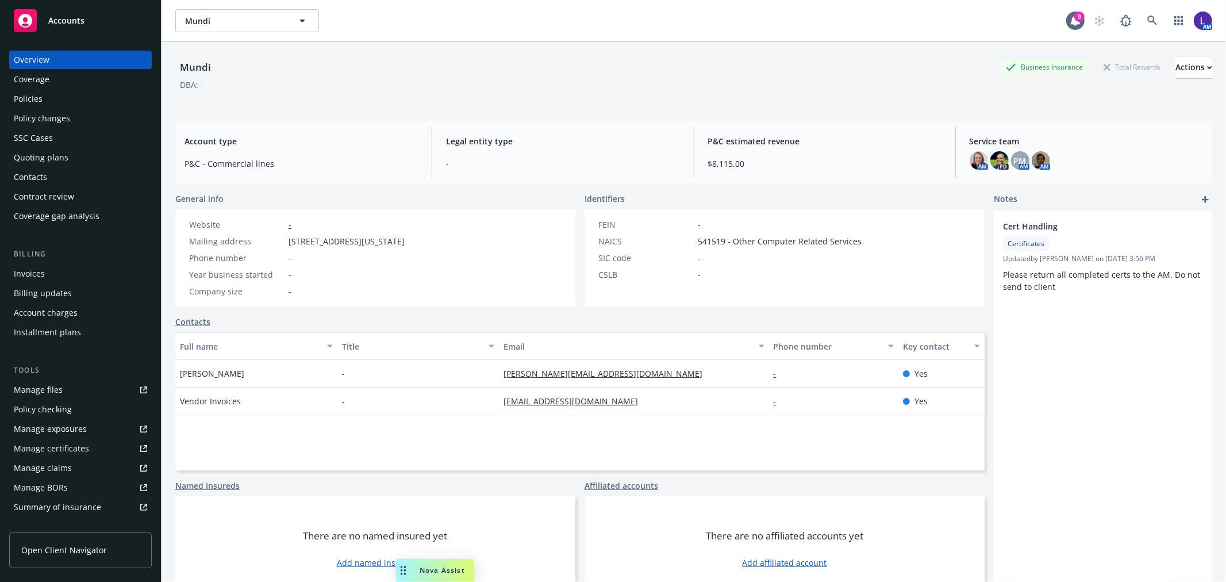
click at [50, 95] on div "Policies" at bounding box center [80, 99] width 133 height 18
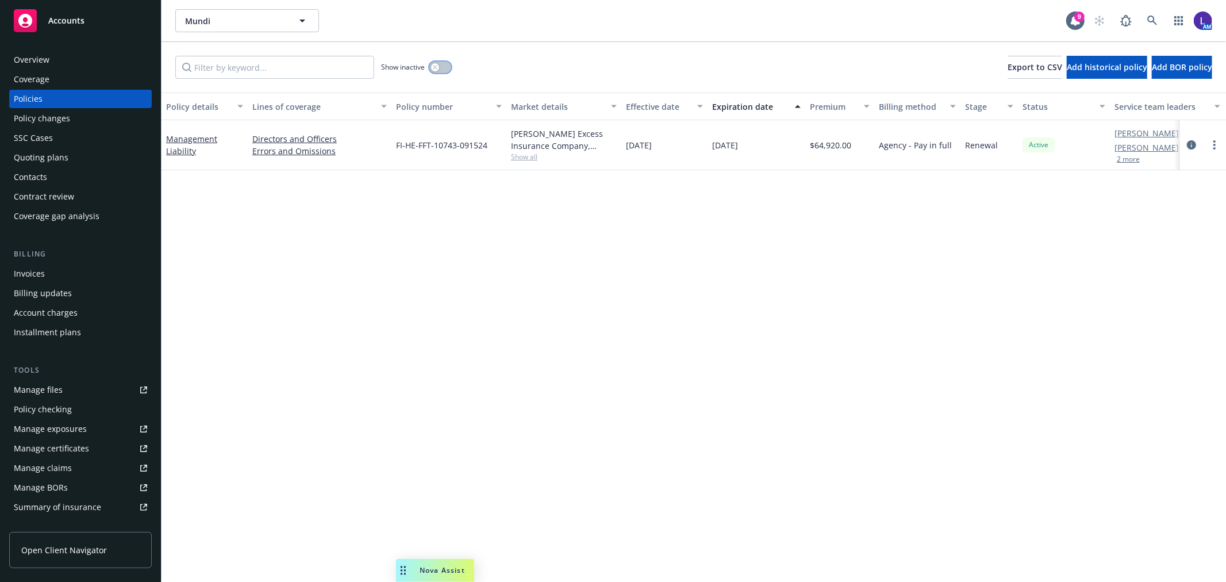
click at [443, 64] on button "button" at bounding box center [440, 66] width 22 height 11
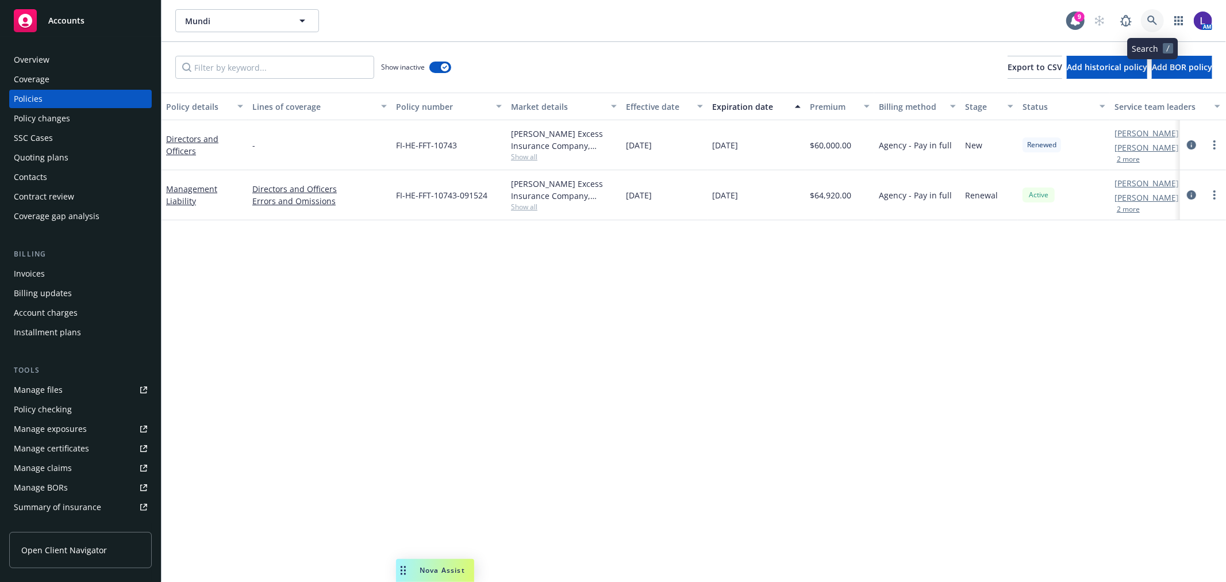
click at [1152, 18] on icon at bounding box center [1152, 21] width 10 height 10
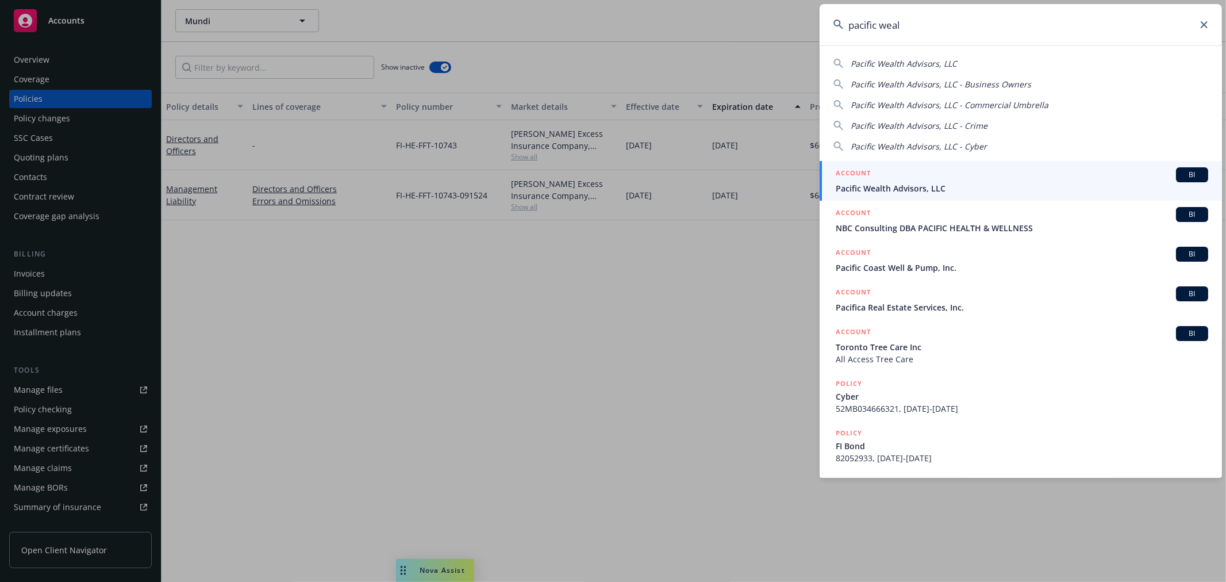
type input "pacific weal"
click at [919, 187] on span "Pacific Wealth Advisors, LLC" at bounding box center [1021, 188] width 372 height 12
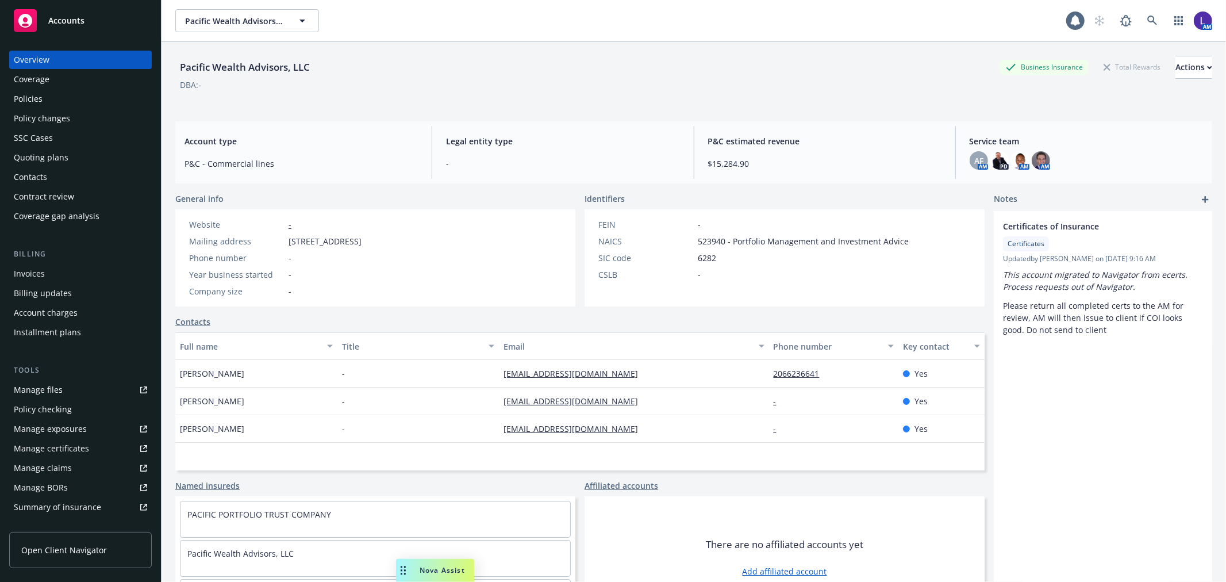
click at [37, 94] on div "Policies" at bounding box center [28, 99] width 29 height 18
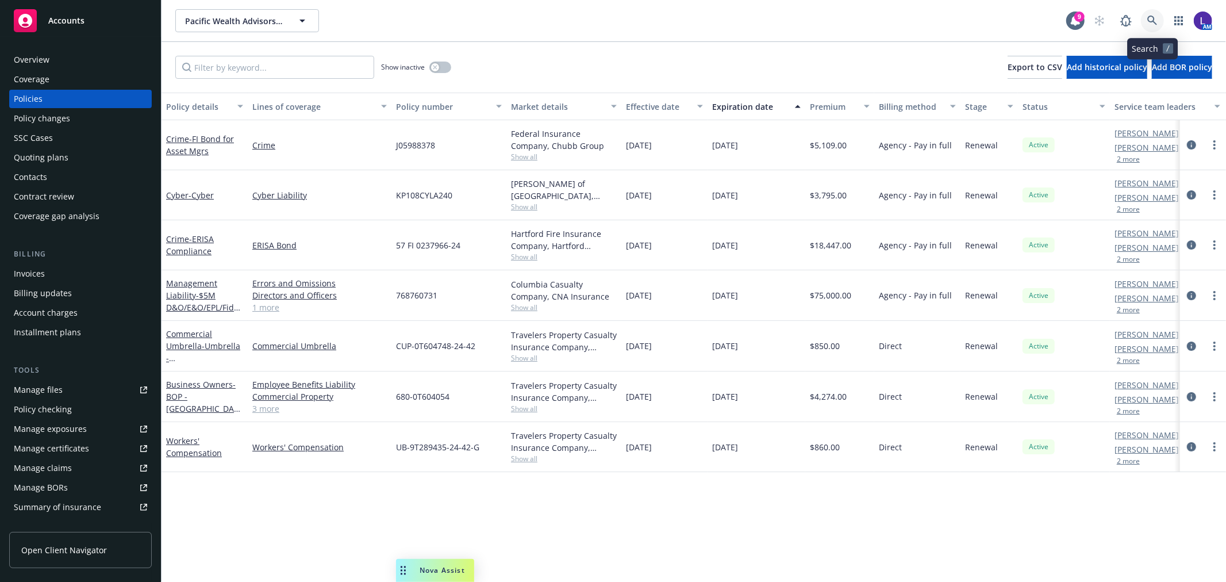
click at [1150, 16] on icon at bounding box center [1152, 21] width 10 height 10
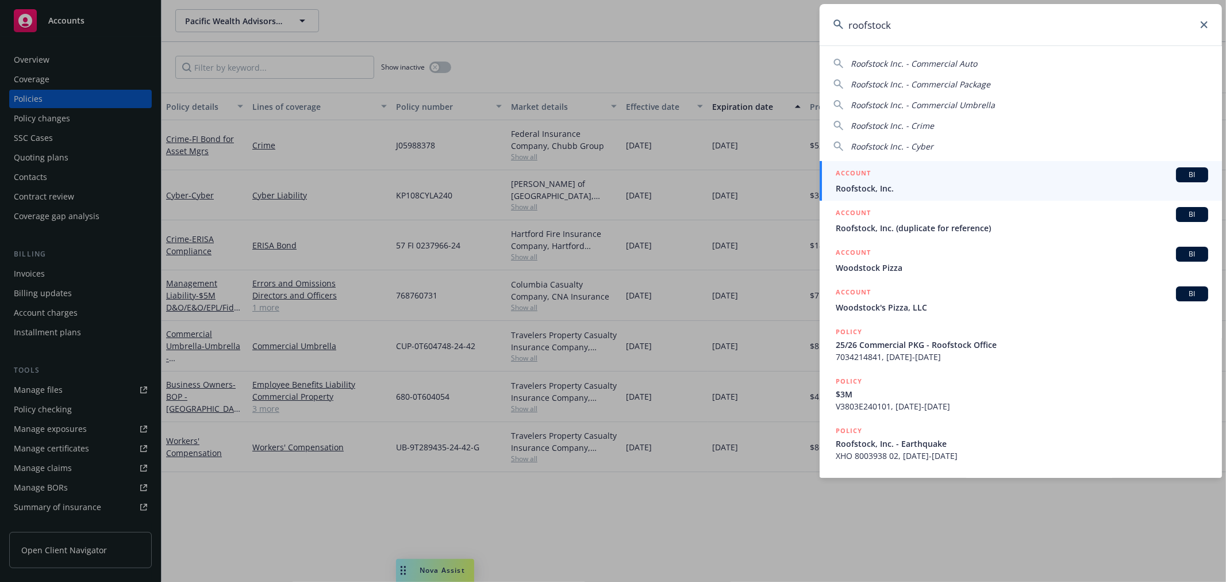
type input "roofstock"
click at [907, 175] on div "ACCOUNT BI" at bounding box center [1021, 174] width 372 height 15
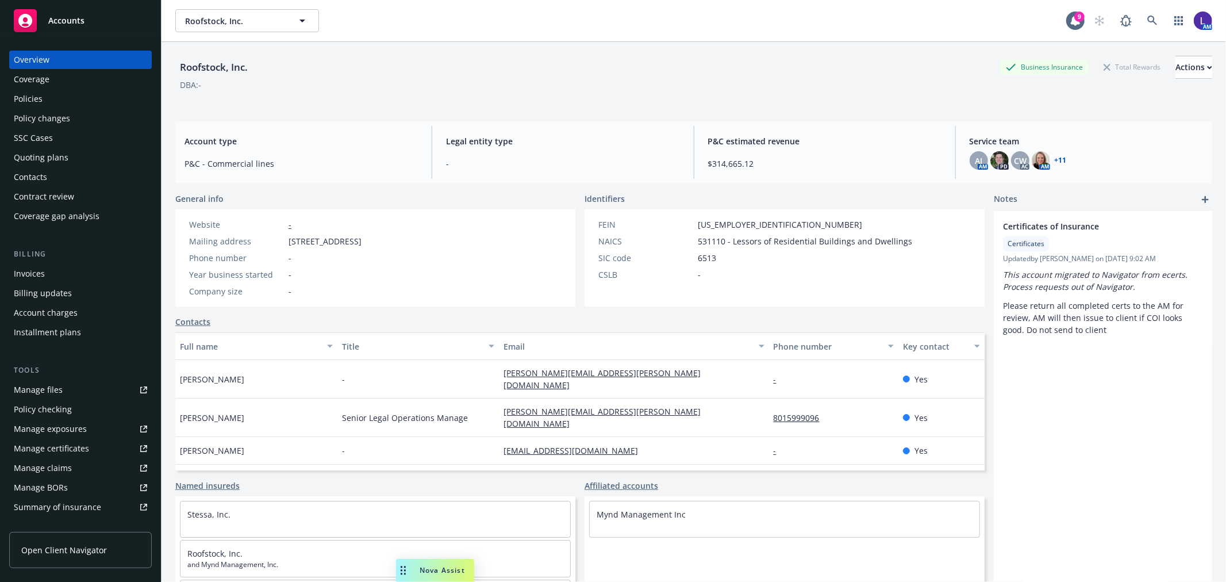
click at [66, 102] on div "Policies" at bounding box center [80, 99] width 133 height 18
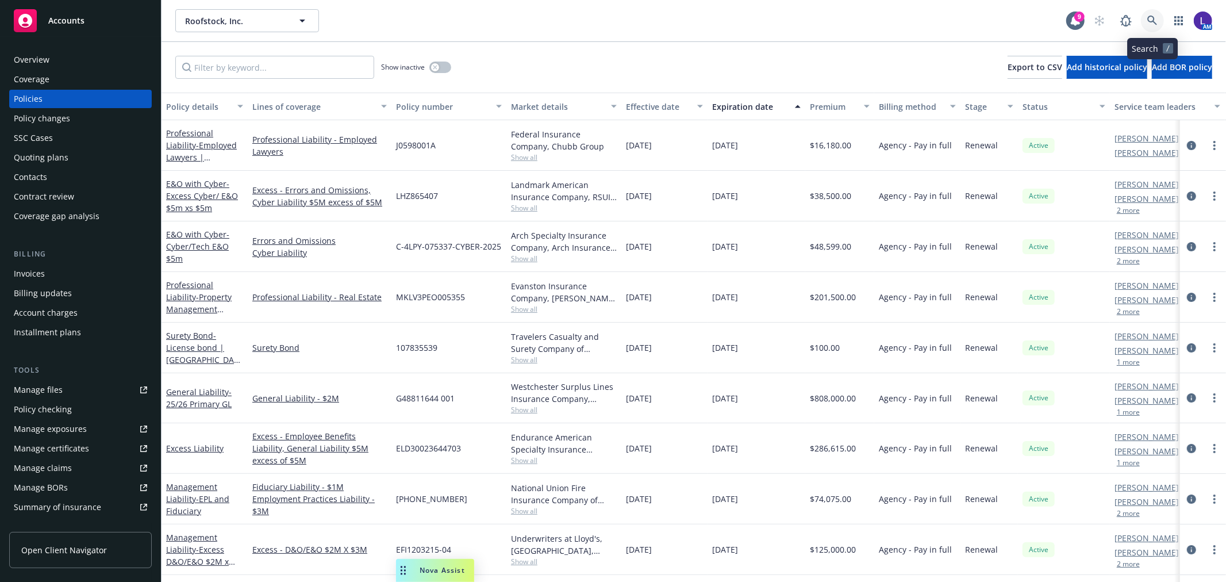
click at [1157, 18] on icon at bounding box center [1152, 21] width 10 height 10
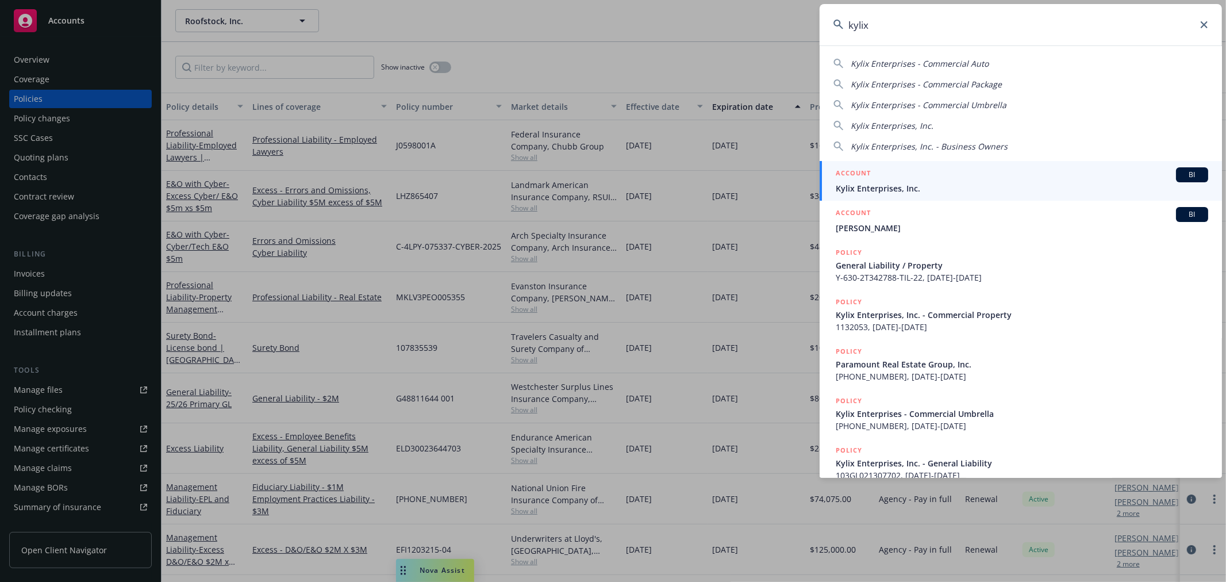
type input "kylix"
click at [869, 186] on span "Kylix Enterprises, Inc." at bounding box center [1021, 188] width 372 height 12
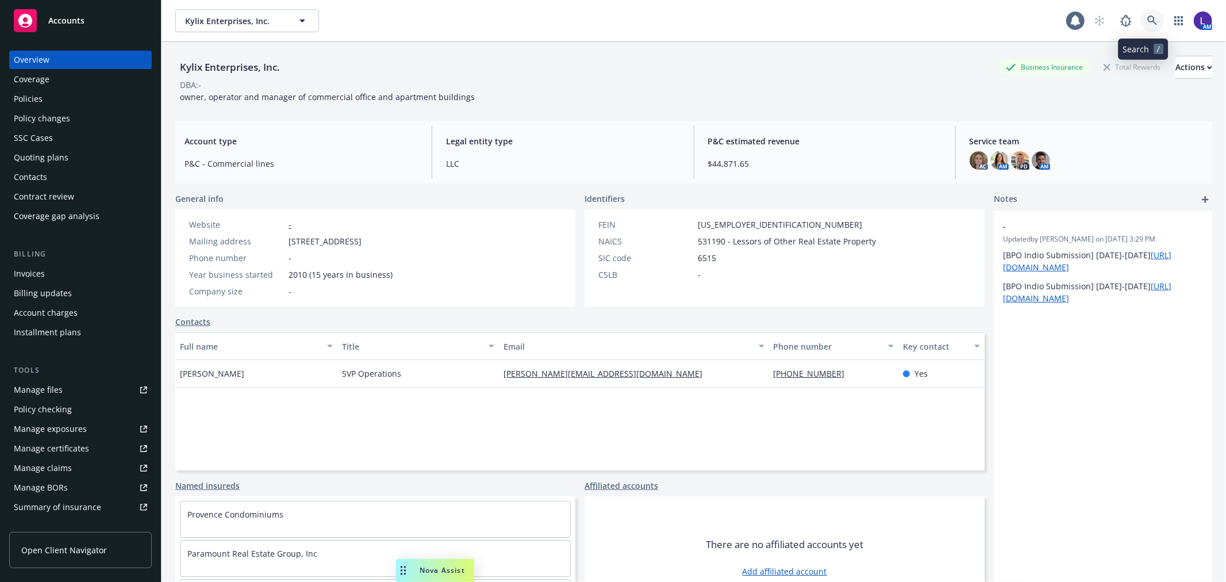
click at [1147, 21] on icon at bounding box center [1152, 21] width 10 height 10
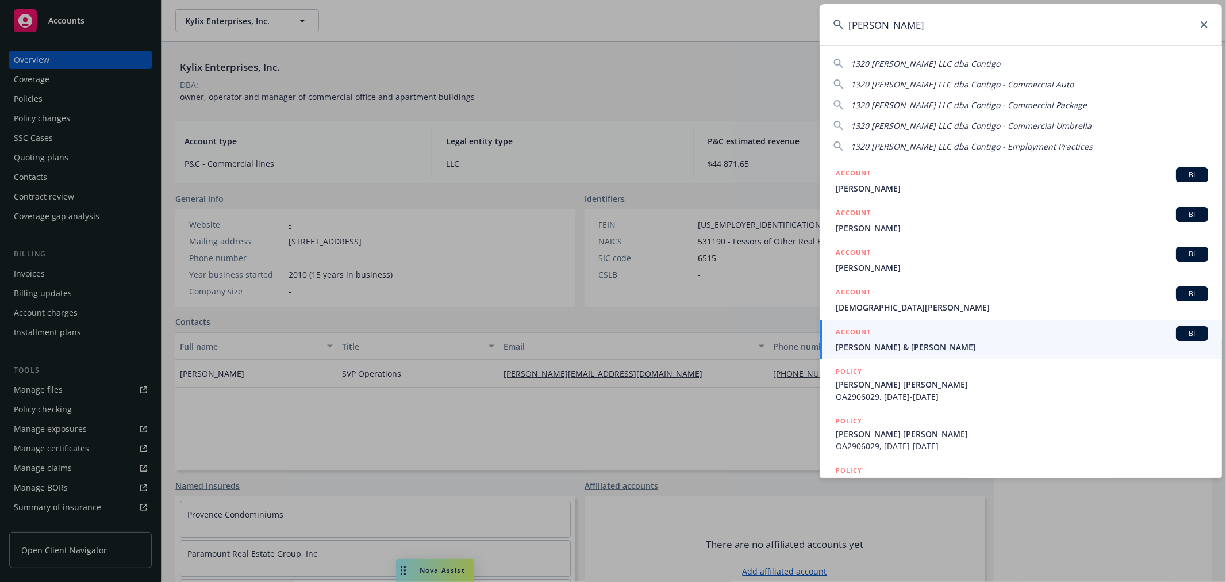
click at [908, 27] on input "castro" at bounding box center [1020, 24] width 402 height 41
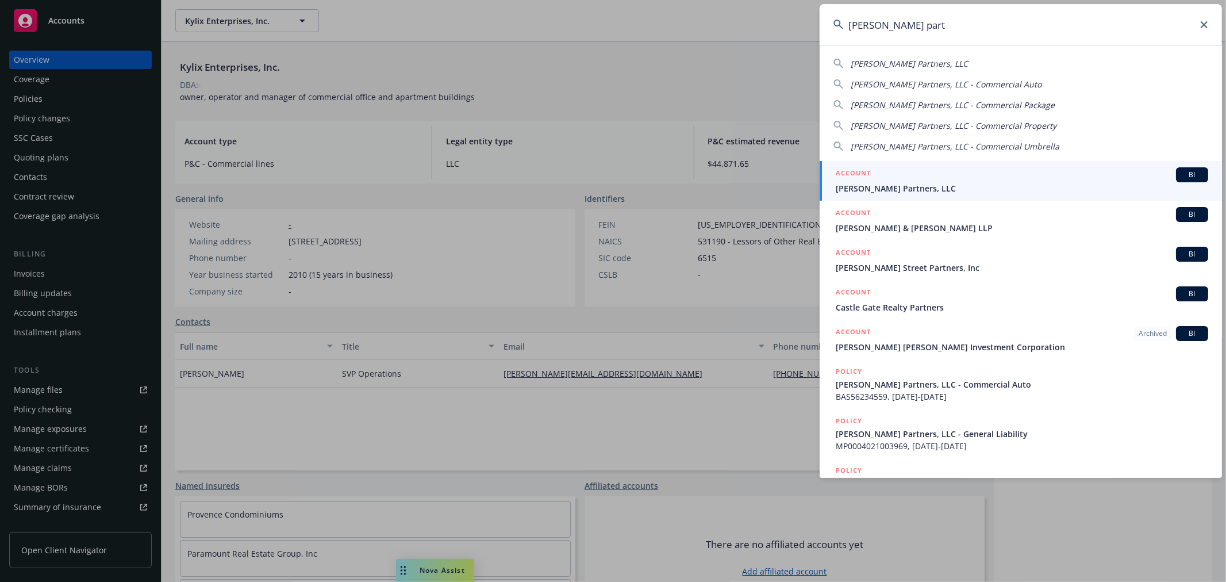
type input "castro part"
click at [888, 176] on div "ACCOUNT BI" at bounding box center [1021, 174] width 372 height 15
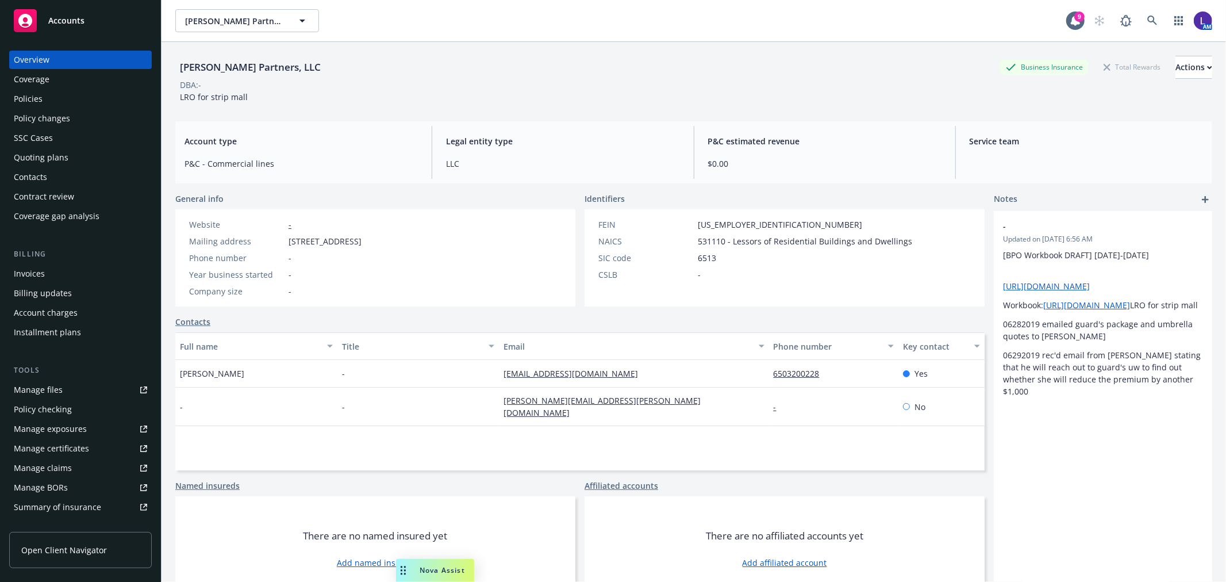
click at [6, 92] on div "Overview Coverage Policies Policy changes SSC Cases Quoting plans Contacts Cont…" at bounding box center [80, 309] width 161 height 545
click at [47, 95] on div "Policies" at bounding box center [80, 99] width 133 height 18
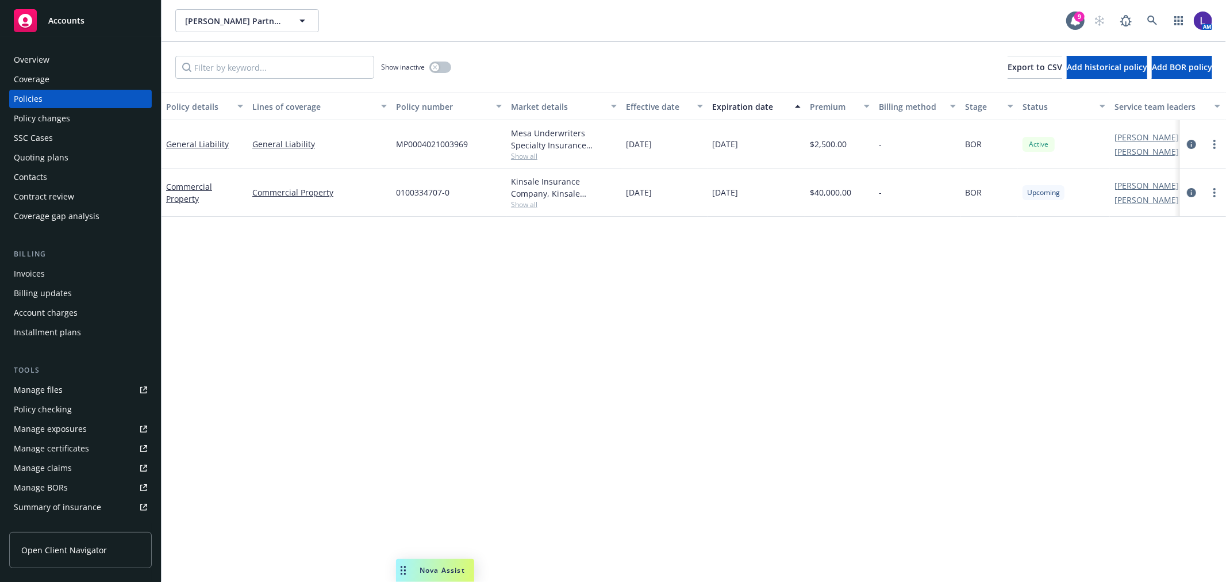
click at [41, 386] on div "Manage files" at bounding box center [38, 389] width 49 height 18
click at [1150, 20] on icon at bounding box center [1152, 21] width 10 height 10
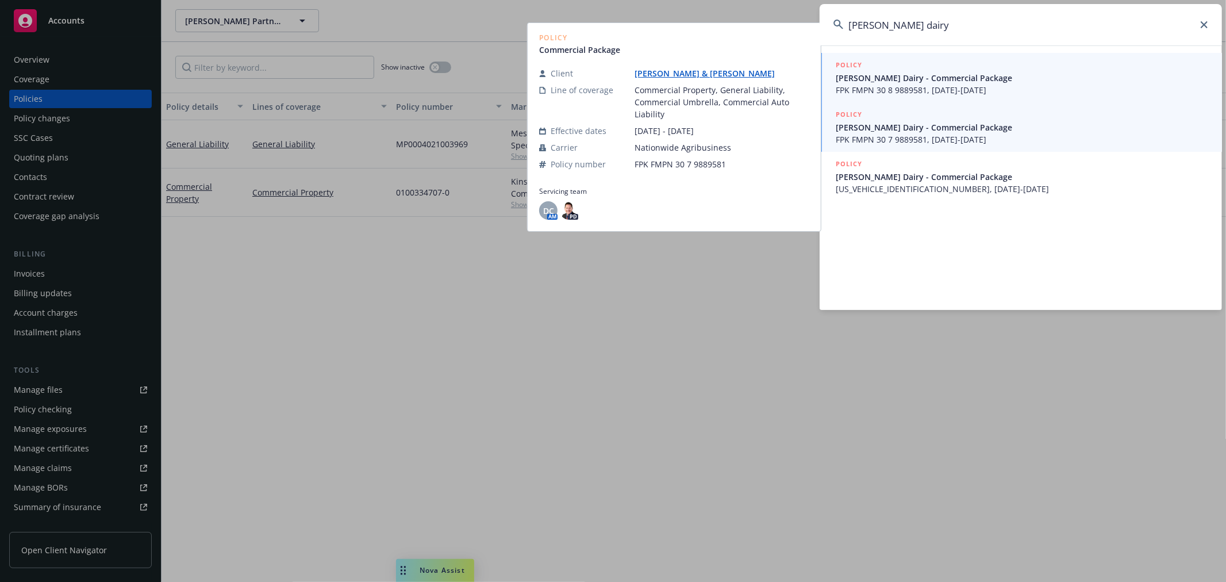
type input "lepori dairy"
click at [989, 84] on span "FPK FMPN 30 8 9889581, 09/09/2021-09/09/2022" at bounding box center [1021, 90] width 372 height 12
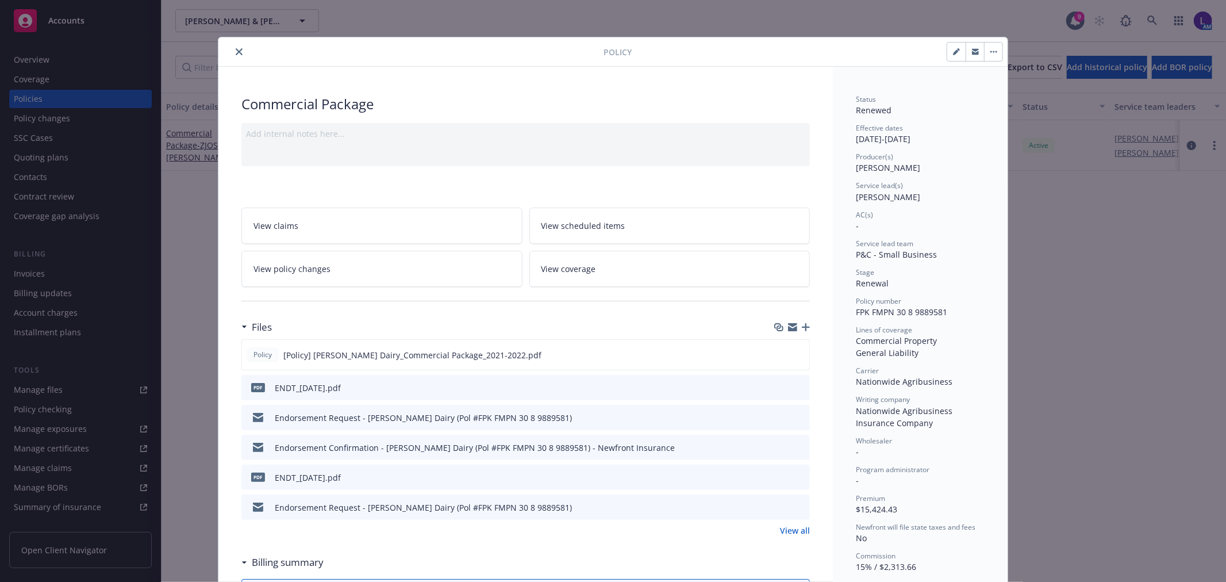
click at [237, 46] on button "close" at bounding box center [239, 52] width 14 height 14
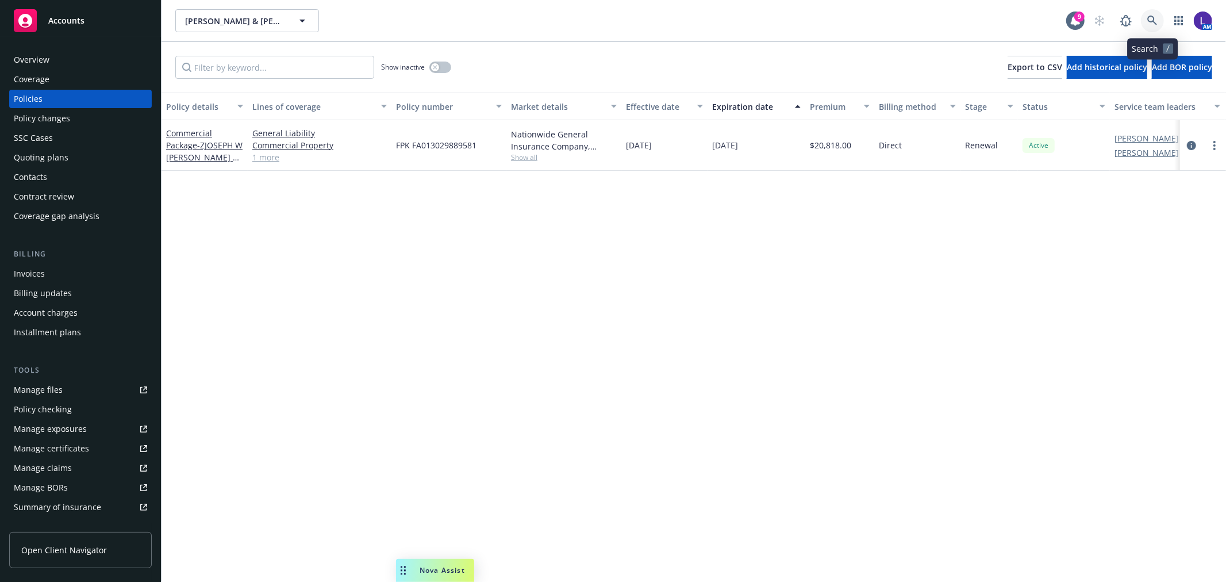
click at [1147, 18] on icon at bounding box center [1152, 21] width 10 height 10
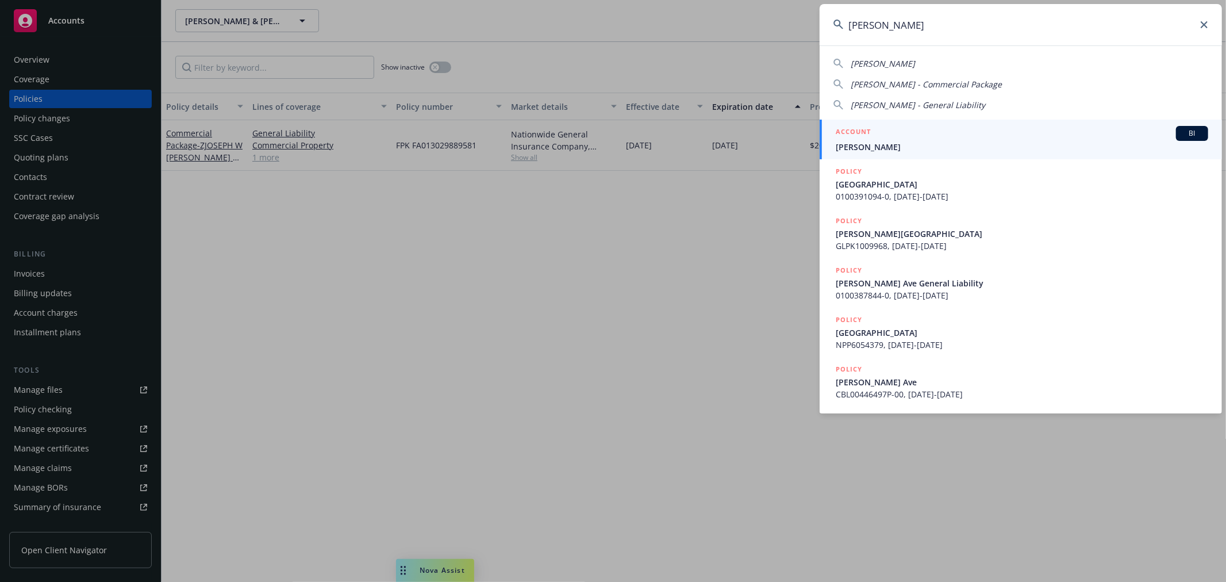
type input "steve strag"
click at [952, 126] on div "ACCOUNT BI" at bounding box center [1021, 133] width 372 height 15
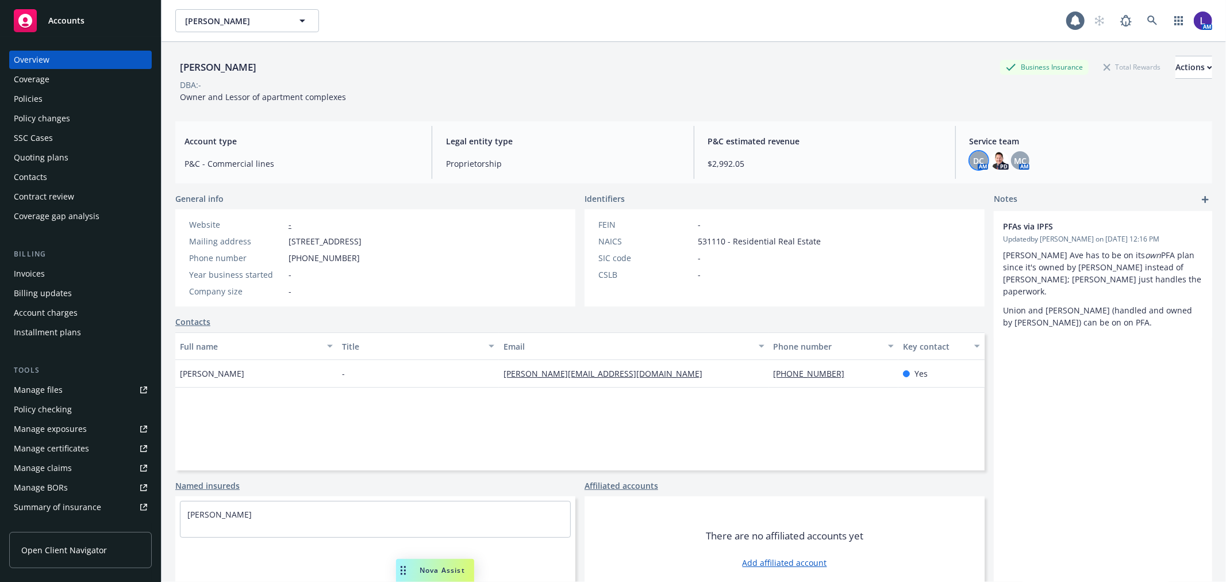
click at [974, 163] on span "DC" at bounding box center [978, 161] width 11 height 12
click at [1147, 19] on icon at bounding box center [1152, 21] width 10 height 10
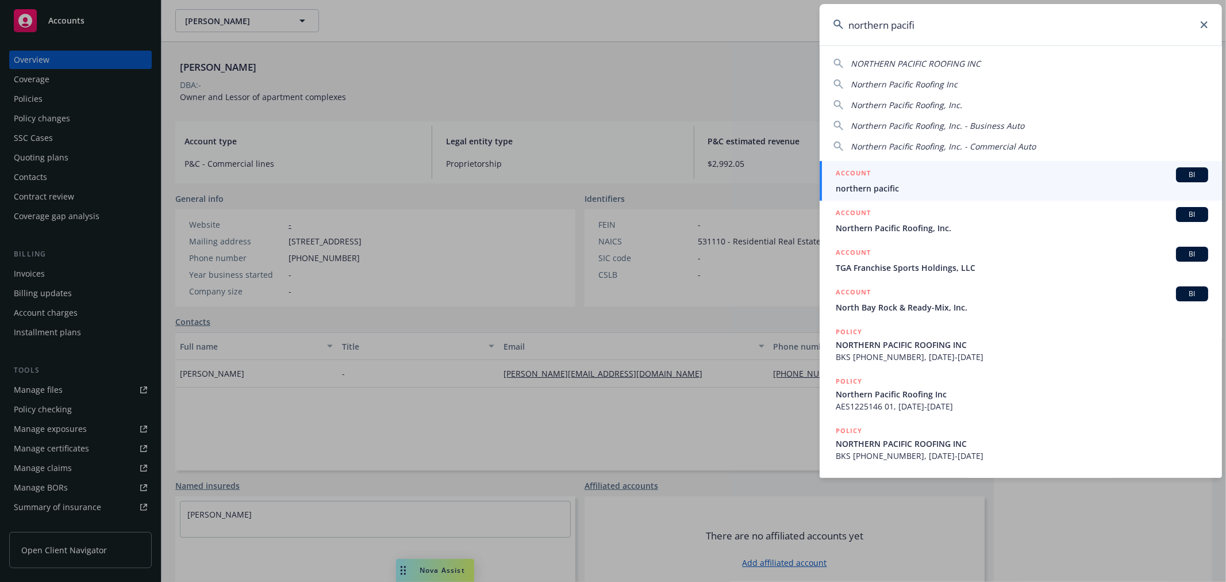
type input "northern pacifi"
click at [970, 199] on link "ACCOUNT BI northern pacific" at bounding box center [1020, 181] width 402 height 40
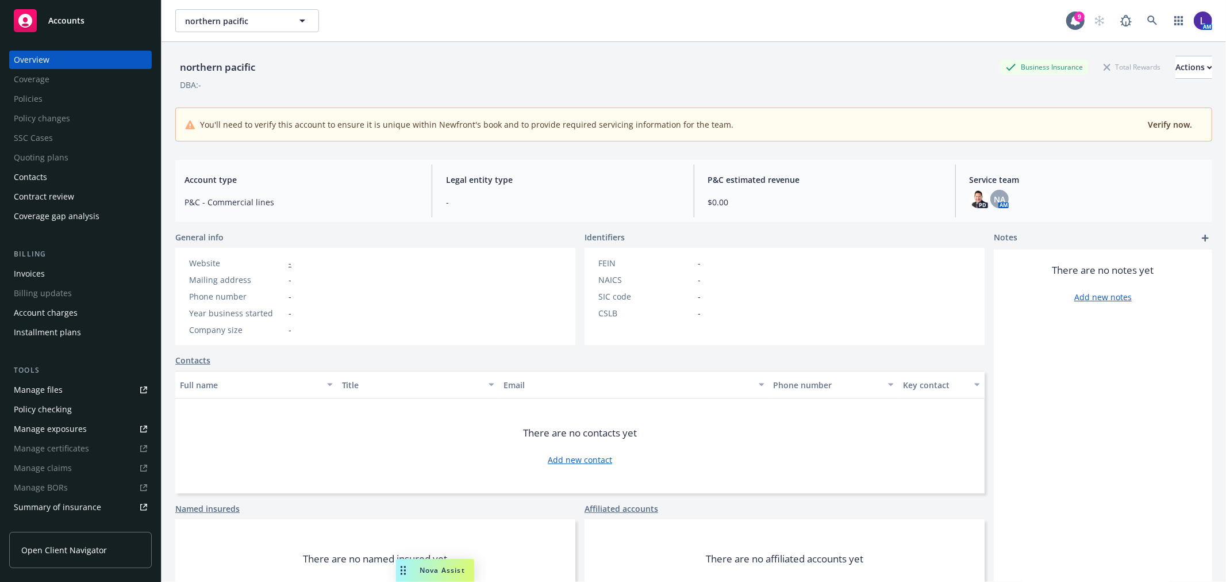
click at [33, 387] on div "Manage files" at bounding box center [38, 389] width 49 height 18
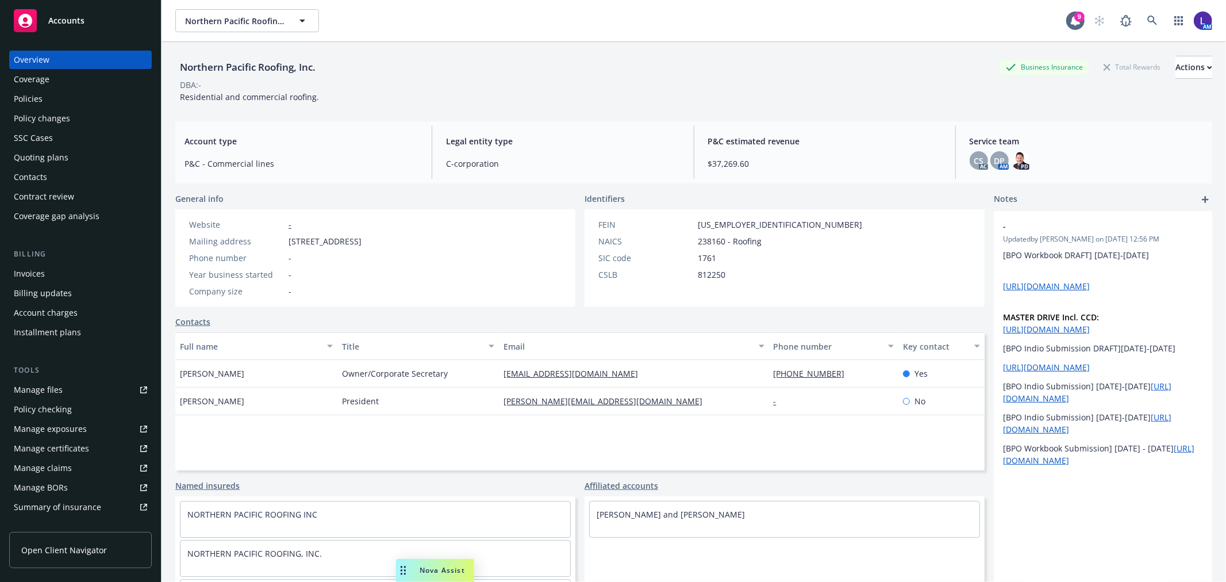
click at [36, 386] on div "Manage files" at bounding box center [38, 389] width 49 height 18
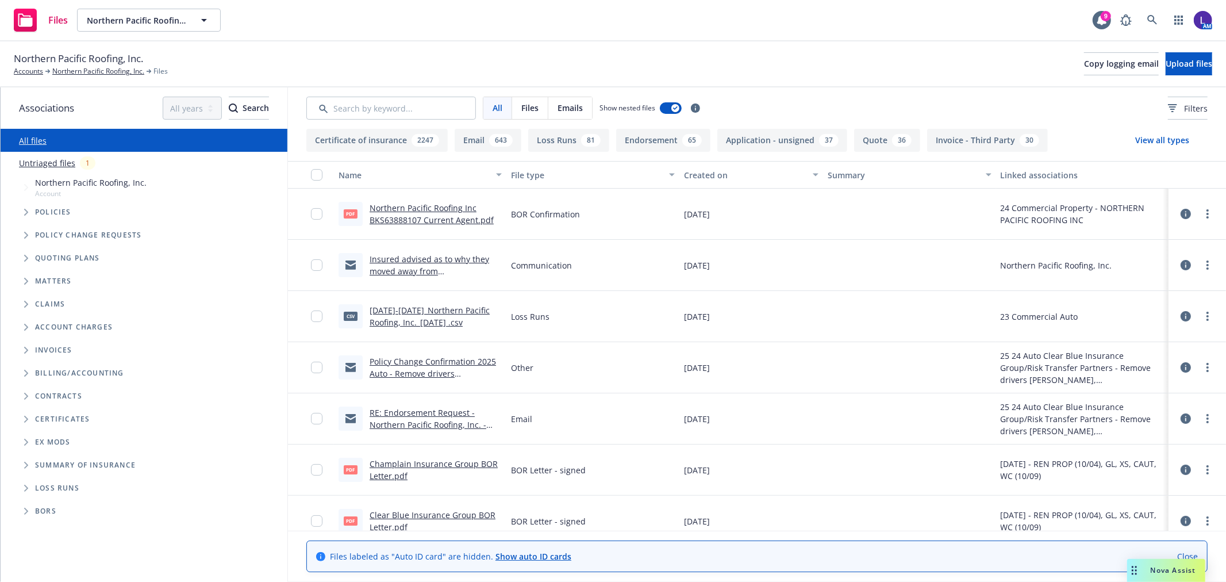
click at [384, 261] on link "Insured advised as to why they moved away from [GEOGRAPHIC_DATA] .msg" at bounding box center [429, 270] width 120 height 35
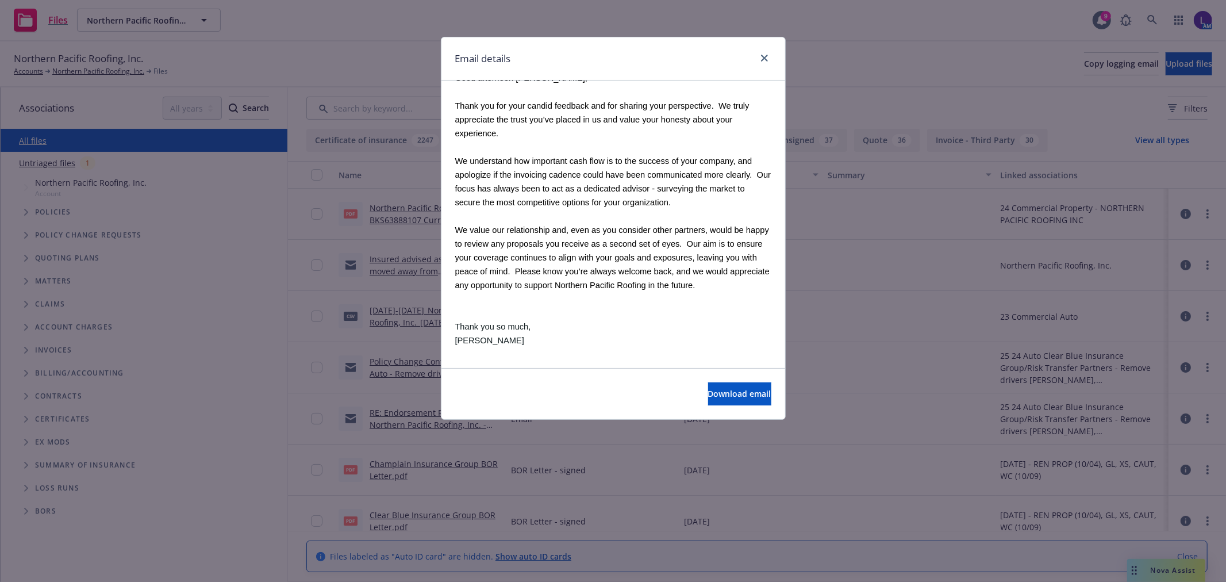
scroll to position [510, 0]
